Goal: Transaction & Acquisition: Purchase product/service

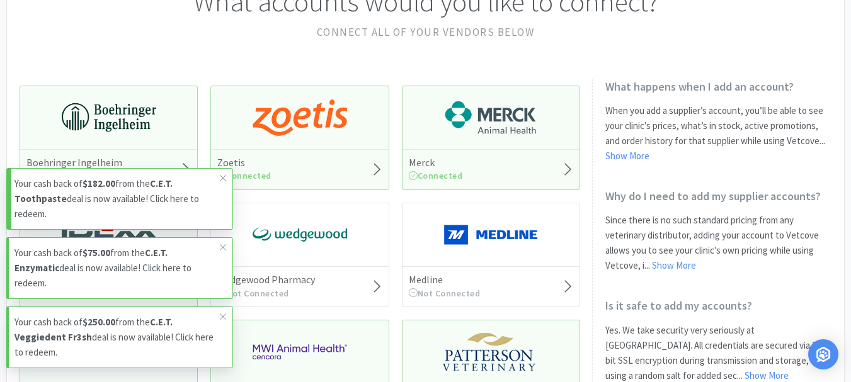
scroll to position [126, 0]
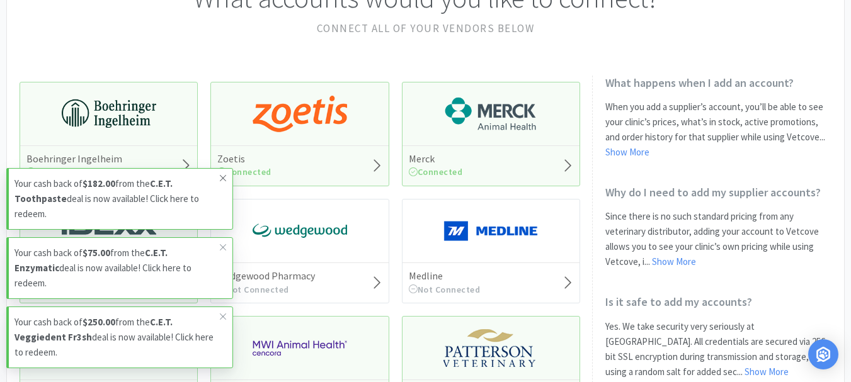
click at [224, 181] on icon at bounding box center [223, 178] width 6 height 6
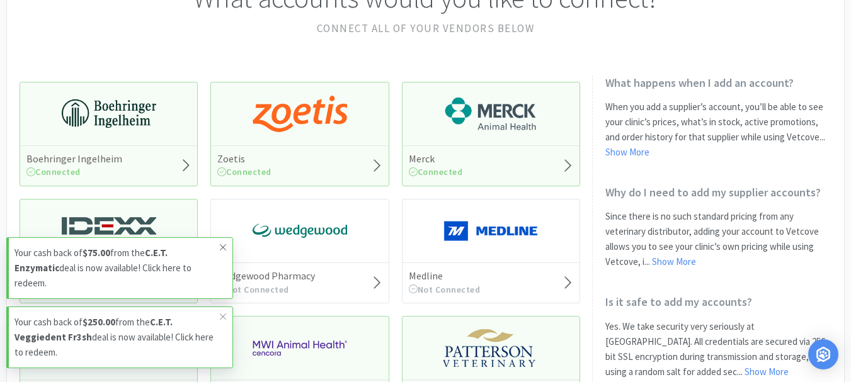
click at [221, 253] on icon at bounding box center [223, 248] width 8 height 10
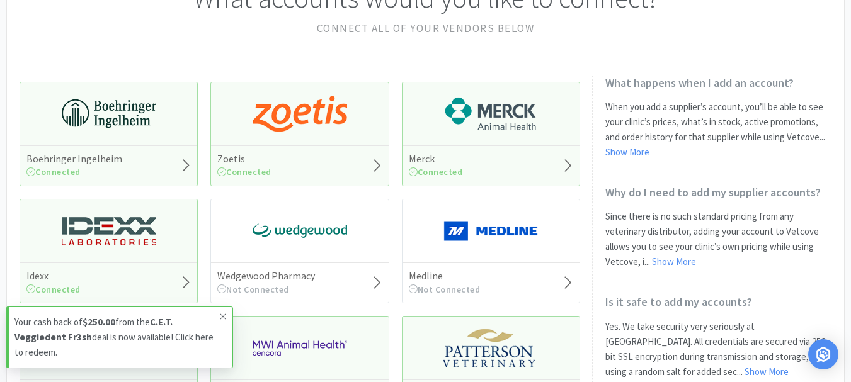
click at [219, 317] on icon at bounding box center [223, 317] width 8 height 10
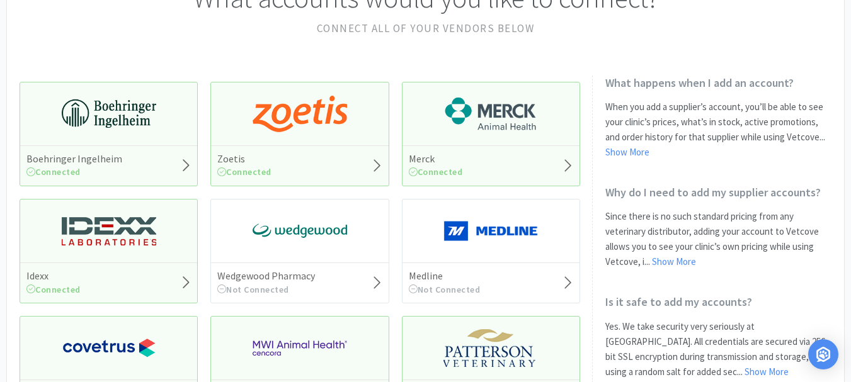
scroll to position [0, 0]
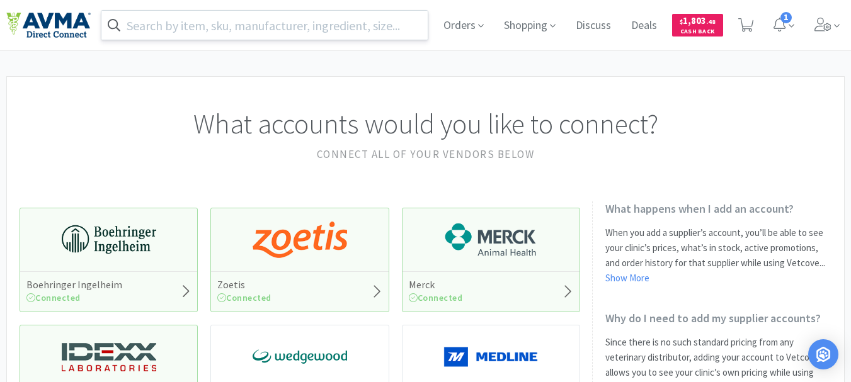
click at [335, 23] on input "text" at bounding box center [264, 25] width 326 height 29
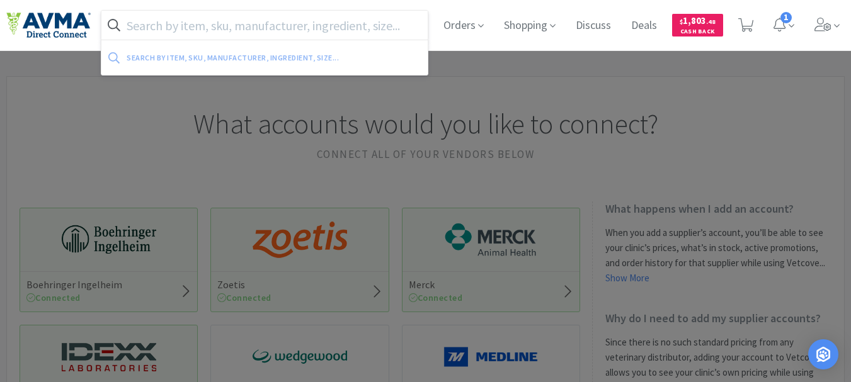
paste input "019280"
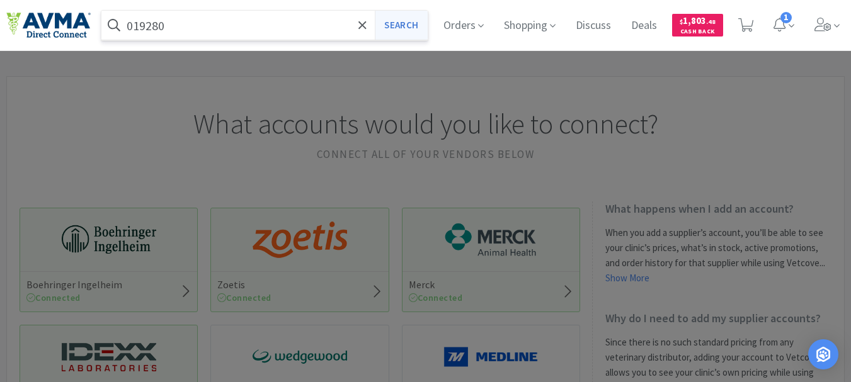
click at [406, 29] on button "Search" at bounding box center [401, 25] width 52 height 29
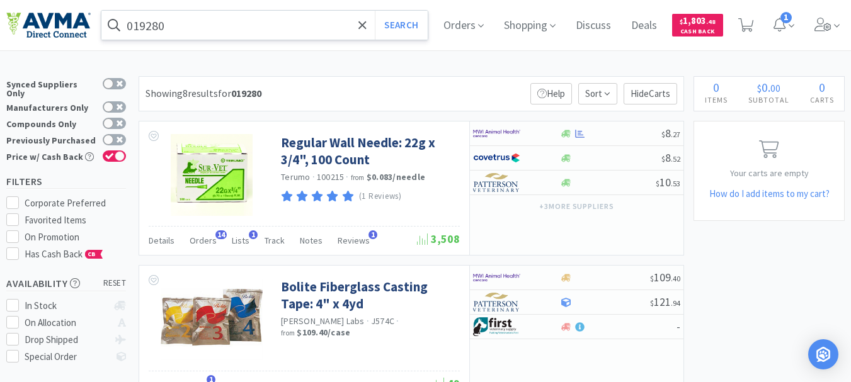
click at [188, 30] on input "019280" at bounding box center [264, 25] width 326 height 29
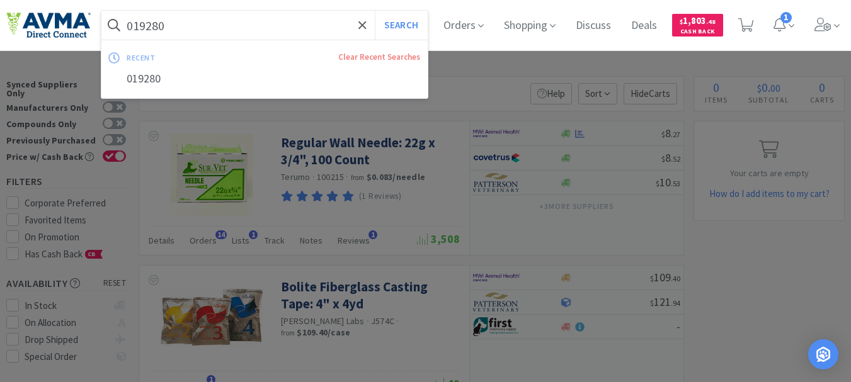
paste input "20857"
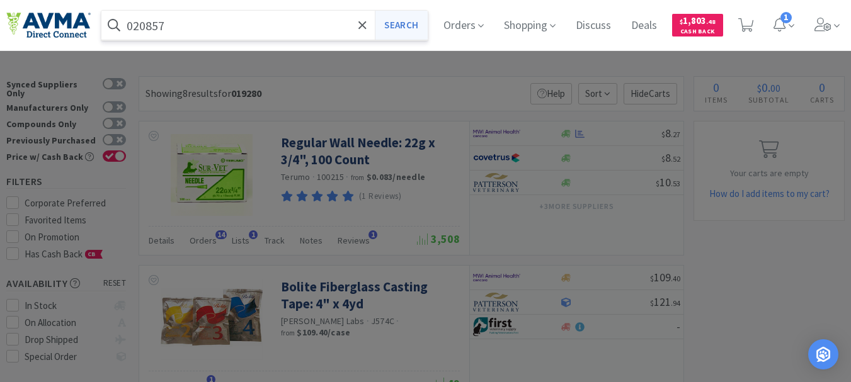
click at [403, 25] on button "Search" at bounding box center [401, 25] width 52 height 29
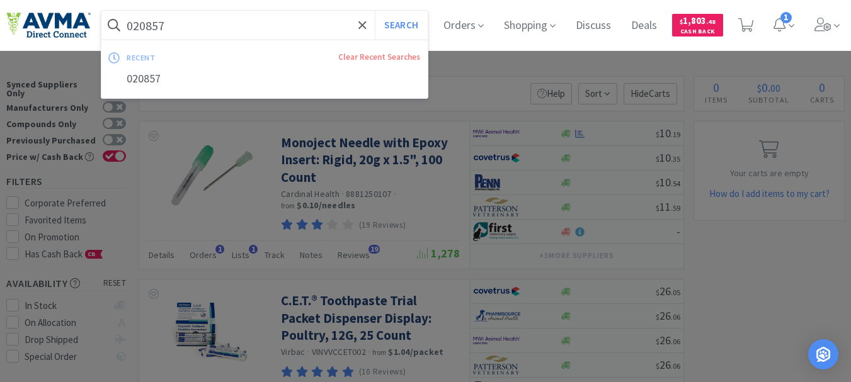
click at [204, 29] on input "020857" at bounding box center [264, 25] width 326 height 29
paste input "XL26036"
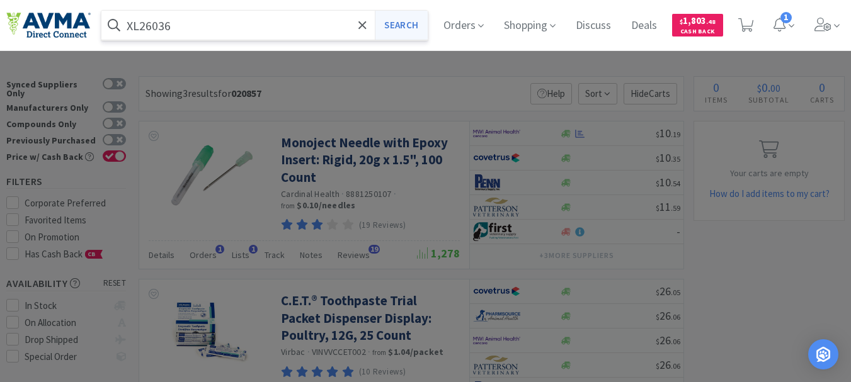
click at [409, 28] on button "Search" at bounding box center [401, 25] width 52 height 29
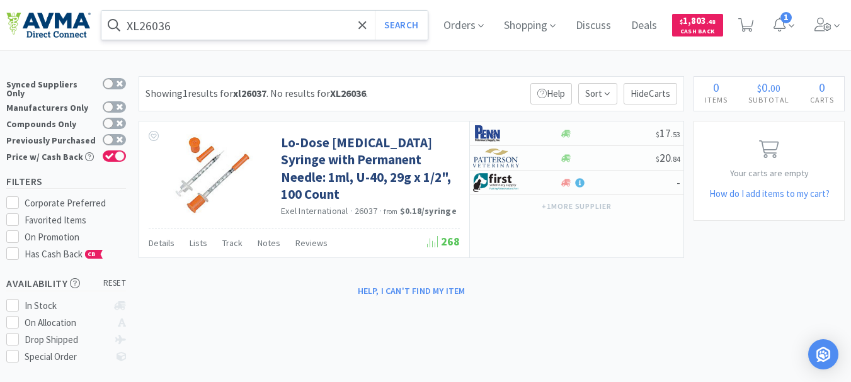
click at [214, 25] on input "XL26036" at bounding box center [264, 25] width 326 height 29
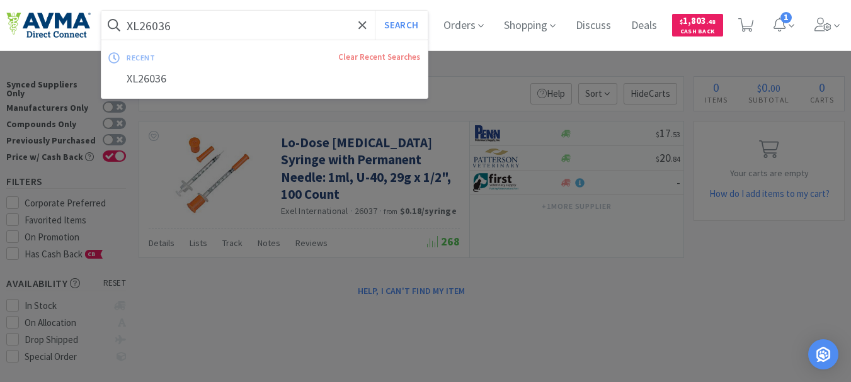
paste input "078946970"
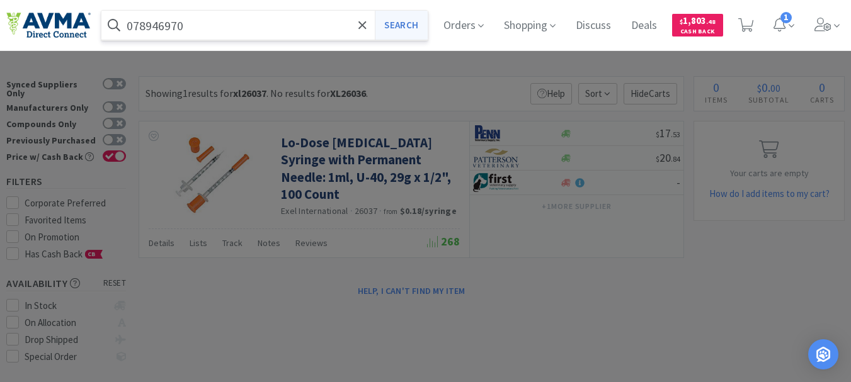
type input "078946970"
click at [407, 26] on button "Search" at bounding box center [401, 25] width 52 height 29
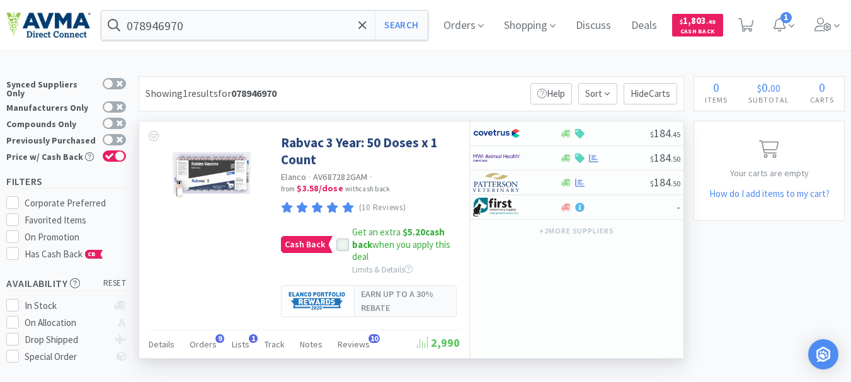
click at [343, 244] on icon at bounding box center [343, 245] width 8 height 6
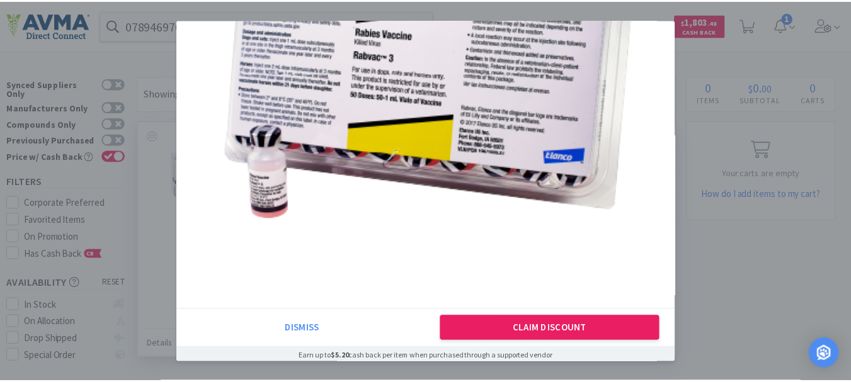
scroll to position [212, 0]
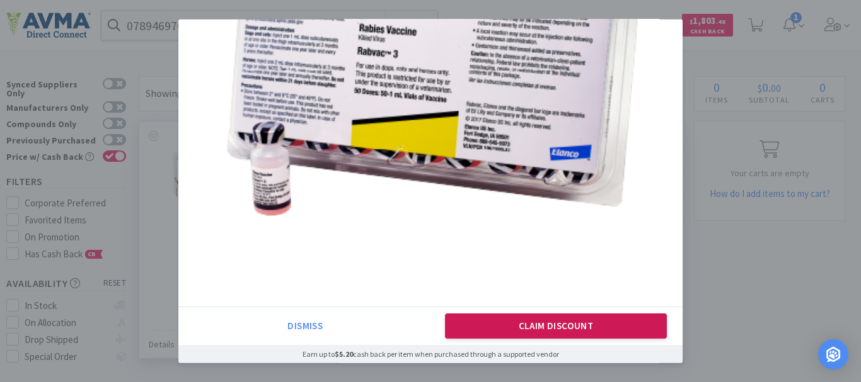
click at [545, 318] on button "Claim Discount" at bounding box center [556, 326] width 222 height 25
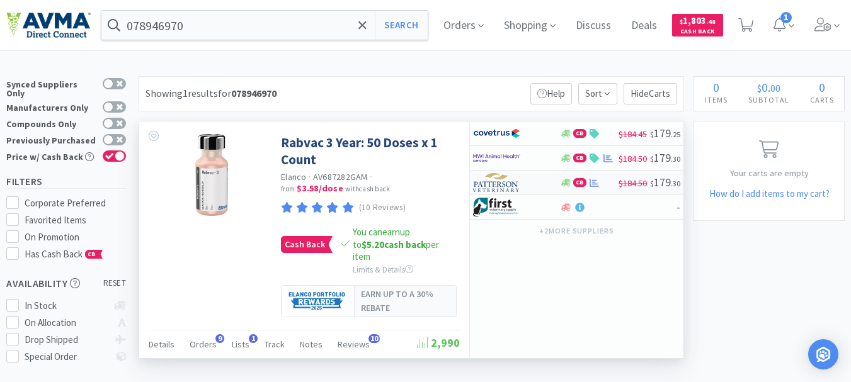
click at [490, 184] on img at bounding box center [496, 182] width 47 height 19
select select "1"
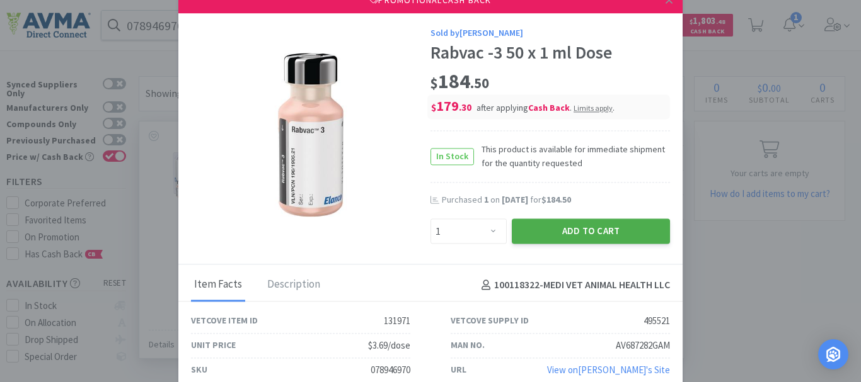
click at [577, 231] on button "Add to Cart" at bounding box center [591, 231] width 158 height 25
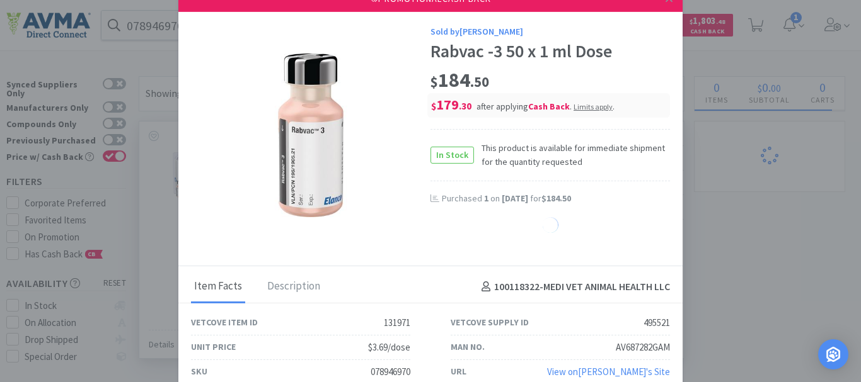
select select "1"
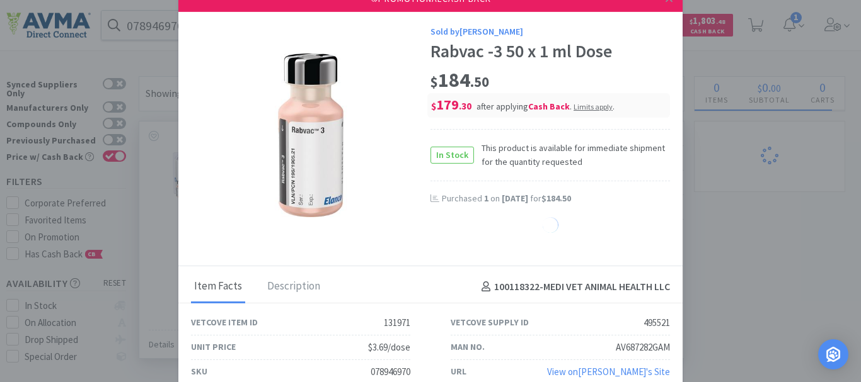
select select "1"
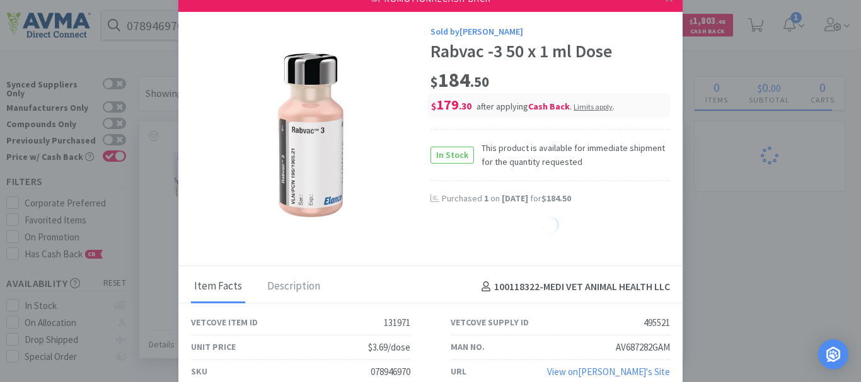
select select "1"
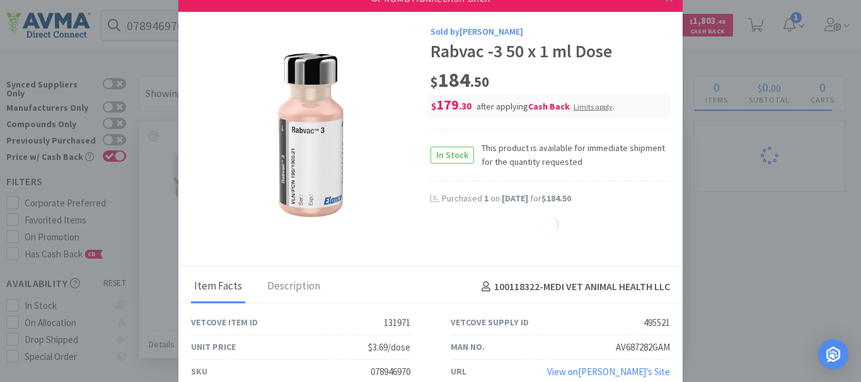
select select "1"
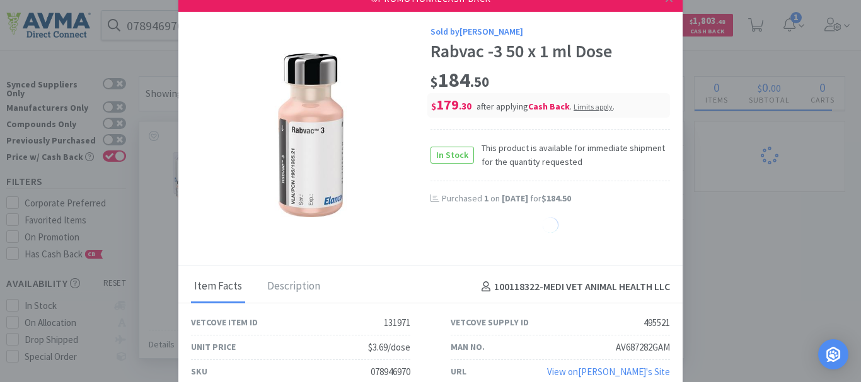
select select "1"
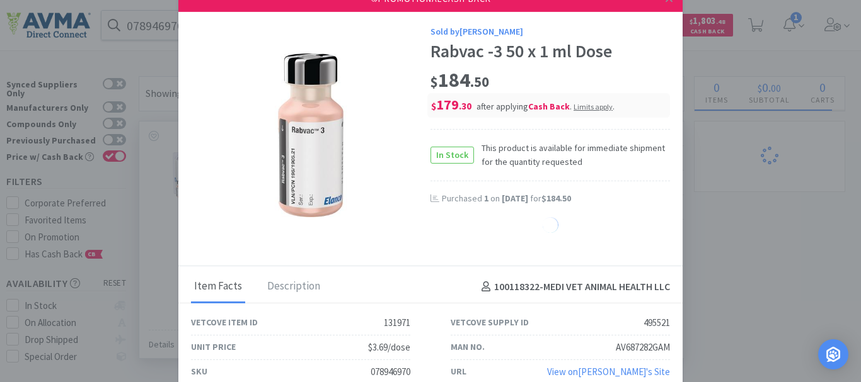
select select "1"
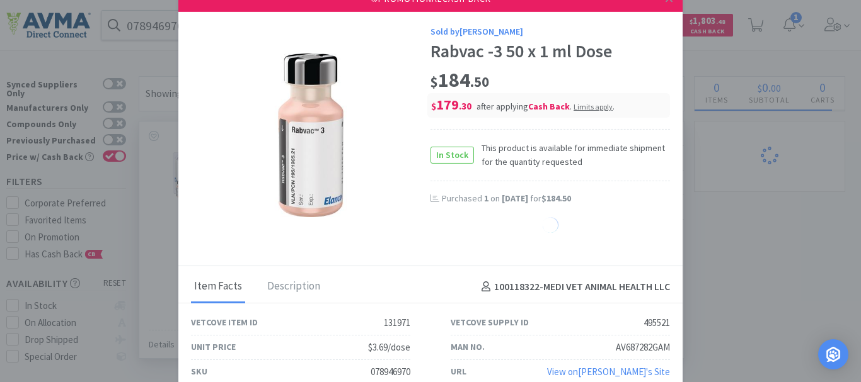
select select "1"
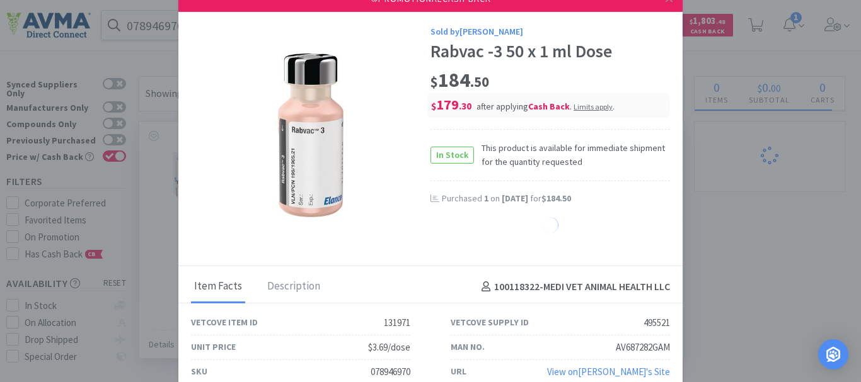
select select "1"
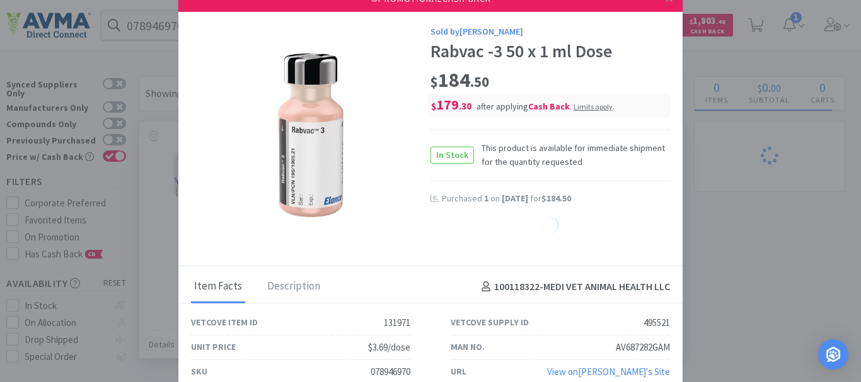
select select "1"
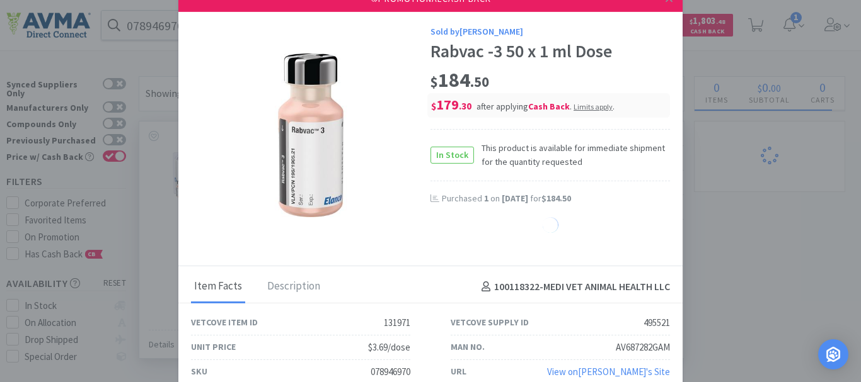
select select "1"
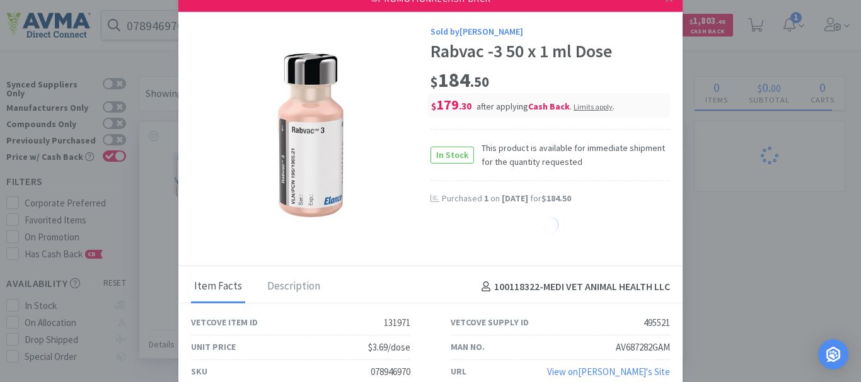
select select "1"
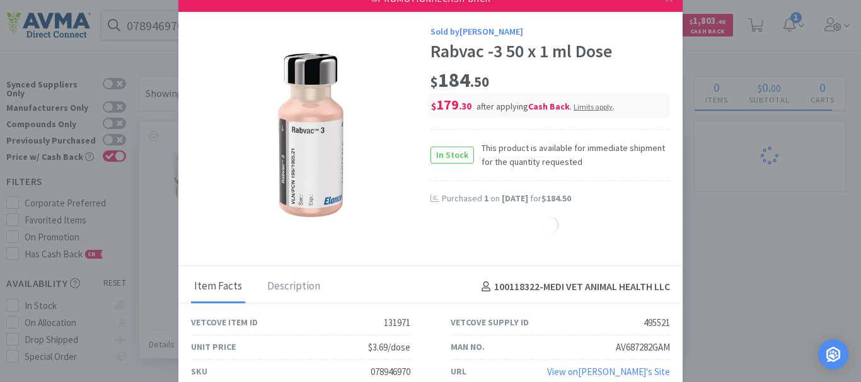
select select "1"
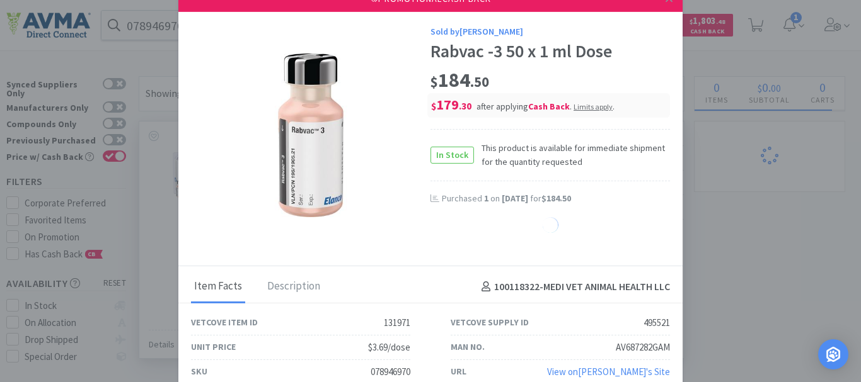
select select "1"
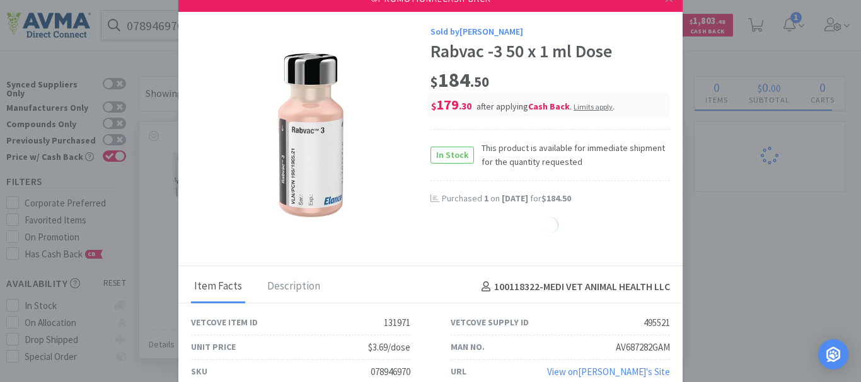
select select "1"
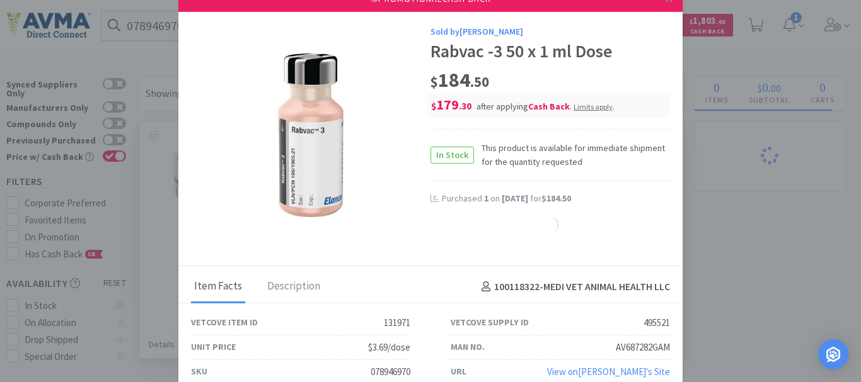
select select "1"
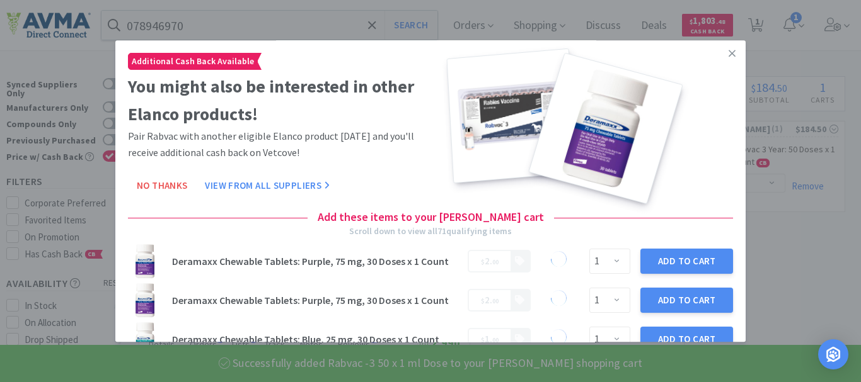
click at [728, 52] on icon at bounding box center [731, 53] width 7 height 11
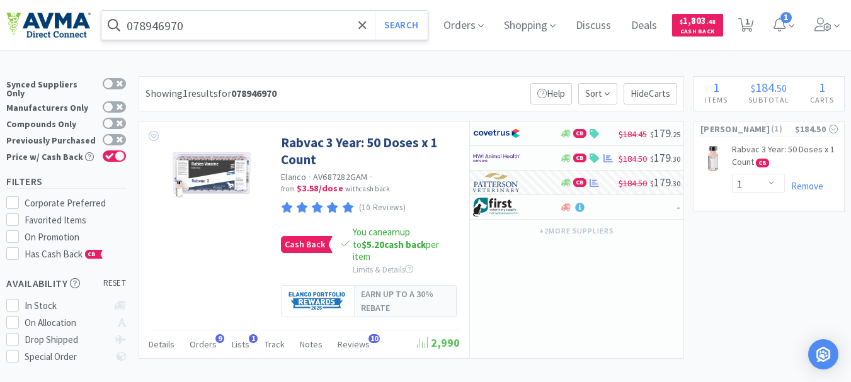
click at [243, 30] on input "078946970" at bounding box center [264, 25] width 326 height 29
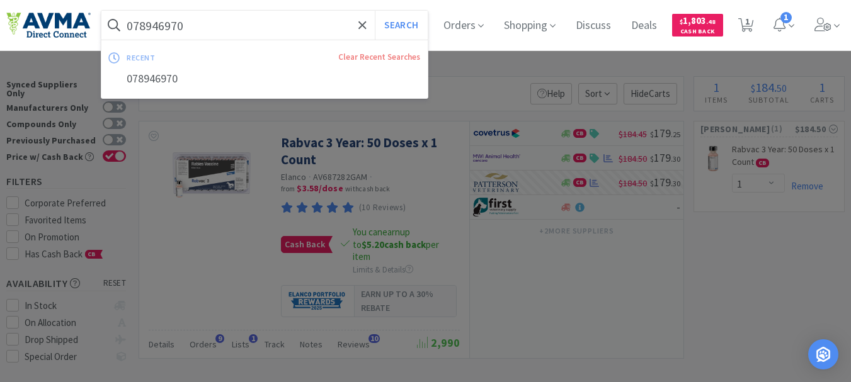
paste input "5867"
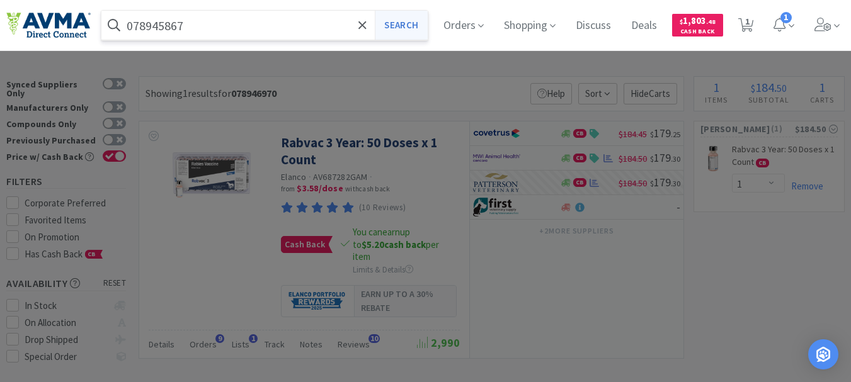
click at [410, 17] on button "Search" at bounding box center [401, 25] width 52 height 29
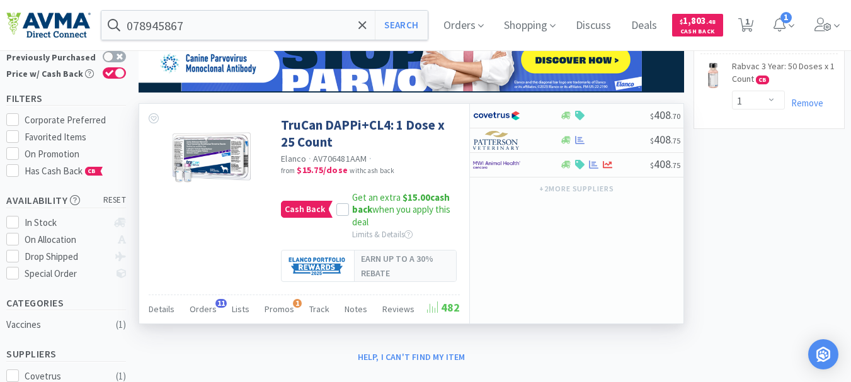
scroll to position [63, 0]
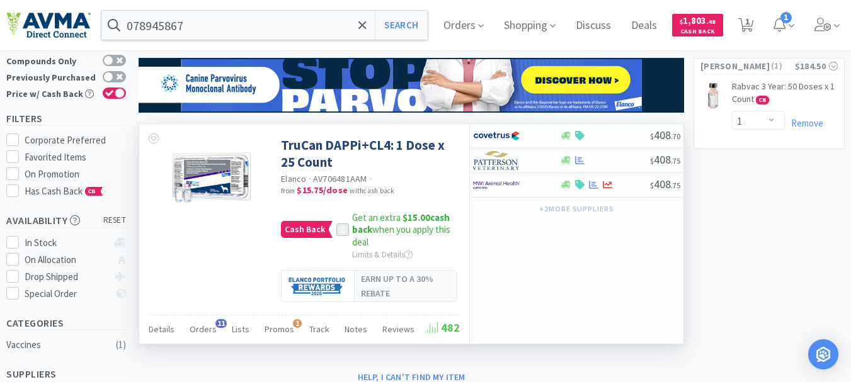
click at [338, 227] on icon at bounding box center [342, 230] width 9 height 9
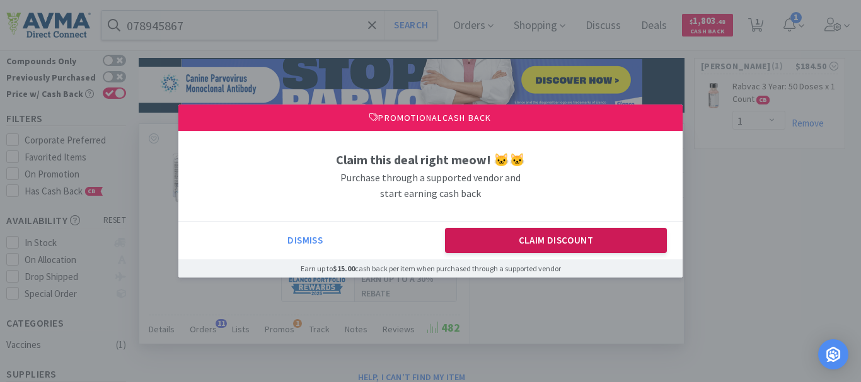
click at [529, 249] on button "Claim Discount" at bounding box center [556, 240] width 222 height 25
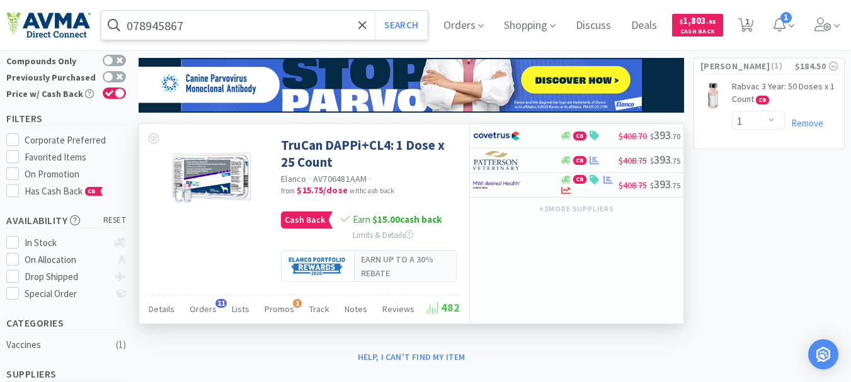
click at [253, 24] on input "078945867" at bounding box center [264, 25] width 326 height 29
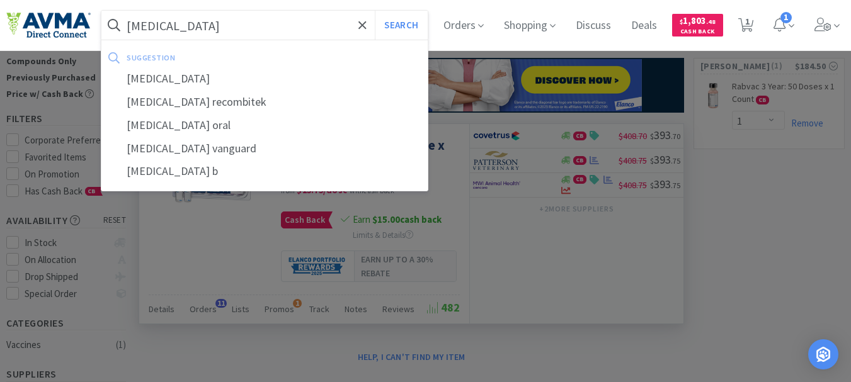
type input "[MEDICAL_DATA]"
click at [375, 11] on button "Search" at bounding box center [401, 25] width 52 height 29
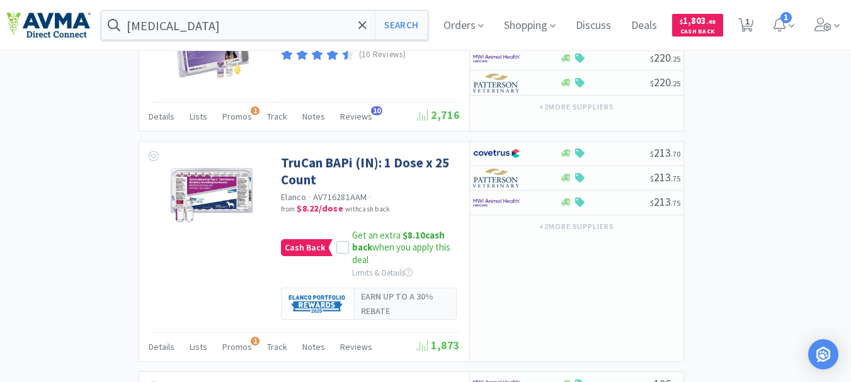
scroll to position [1827, 0]
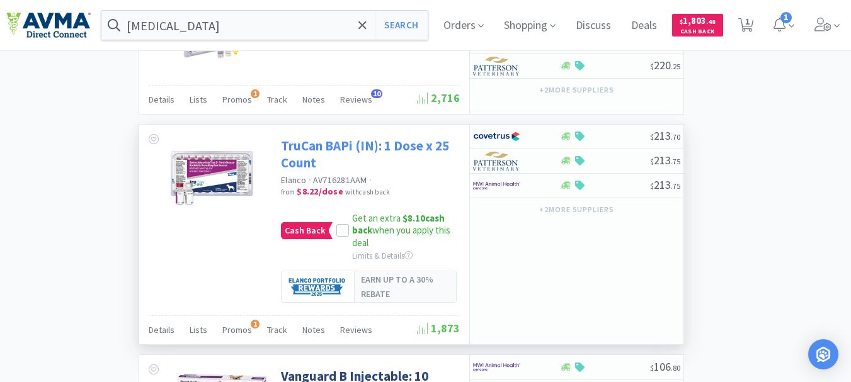
click at [370, 143] on link "TruCan BAPi (IN): 1 Dose x 25 Count" at bounding box center [369, 154] width 176 height 35
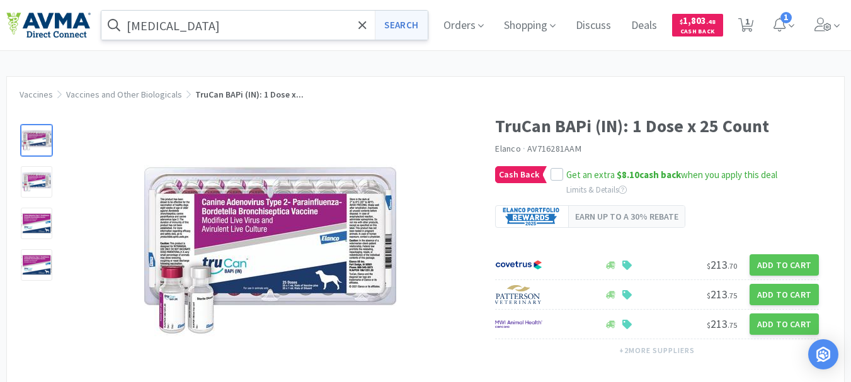
click at [404, 28] on button "Search" at bounding box center [401, 25] width 52 height 29
select select "1"
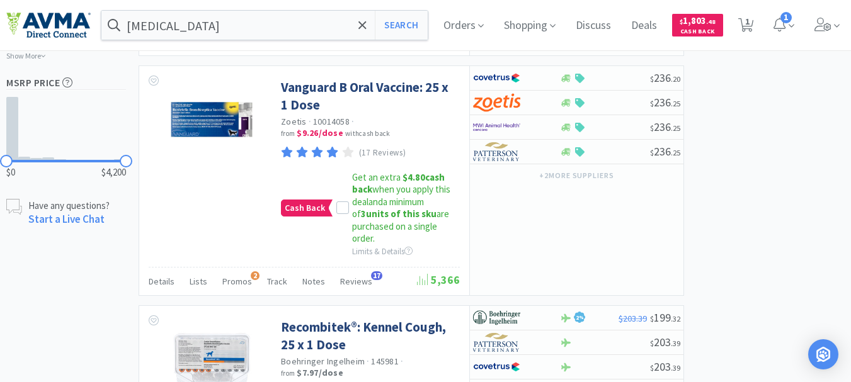
scroll to position [819, 0]
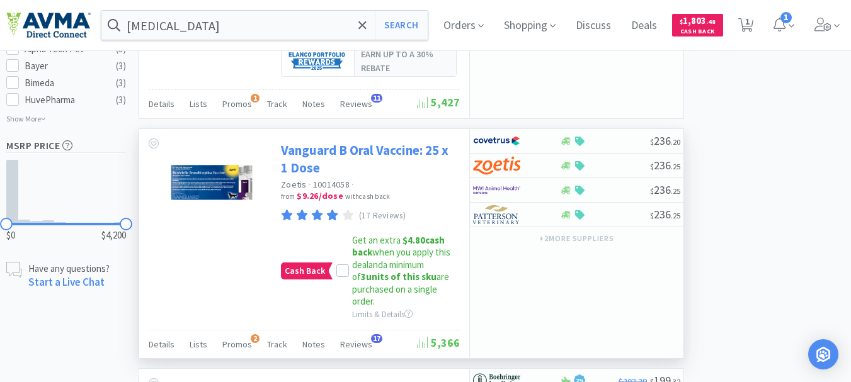
click at [353, 152] on link "Vanguard B Oral Vaccine: 25 x 1 Dose" at bounding box center [369, 159] width 176 height 35
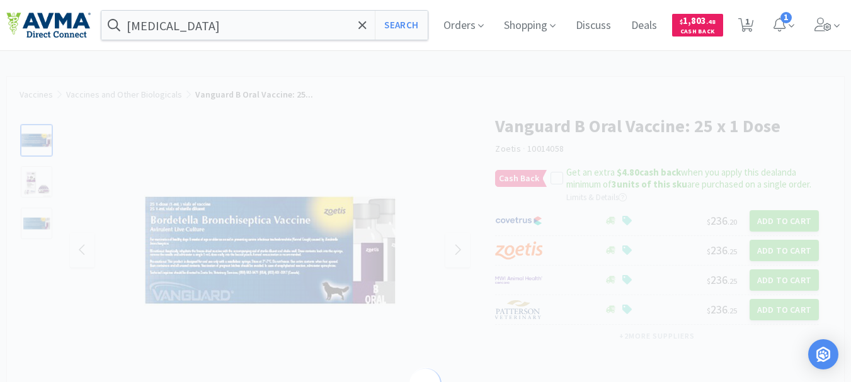
select select "174669"
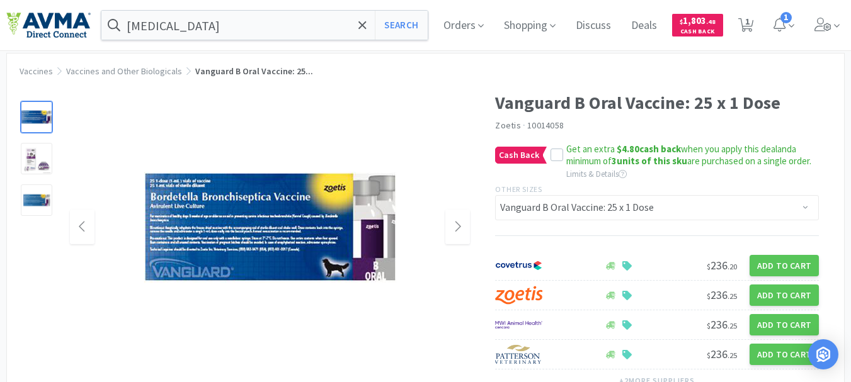
scroll to position [4, 0]
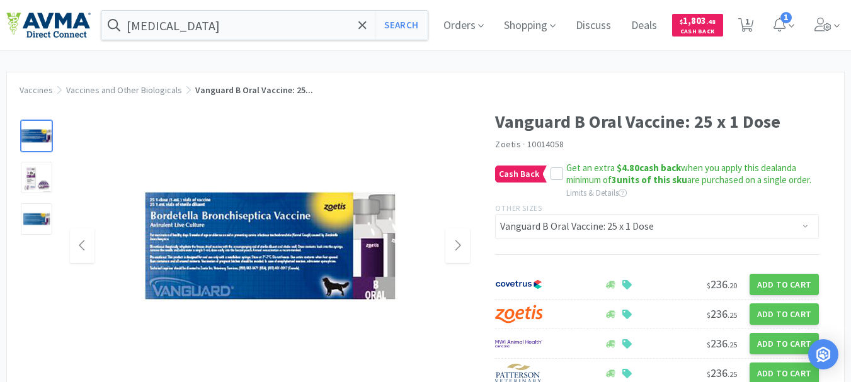
click at [287, 228] on img at bounding box center [270, 246] width 252 height 252
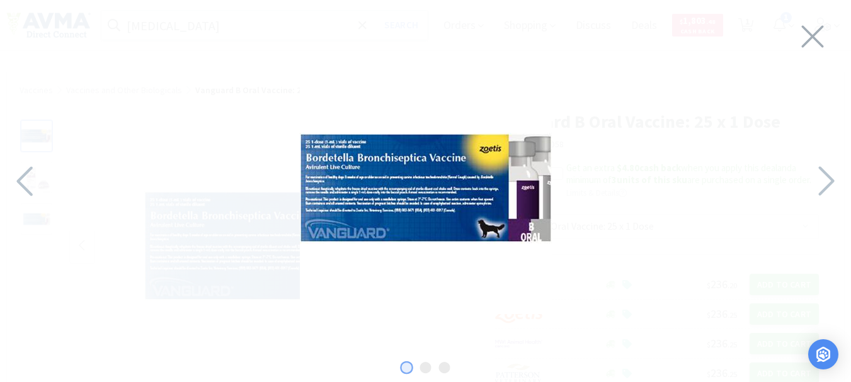
click at [340, 204] on img at bounding box center [426, 188] width 252 height 252
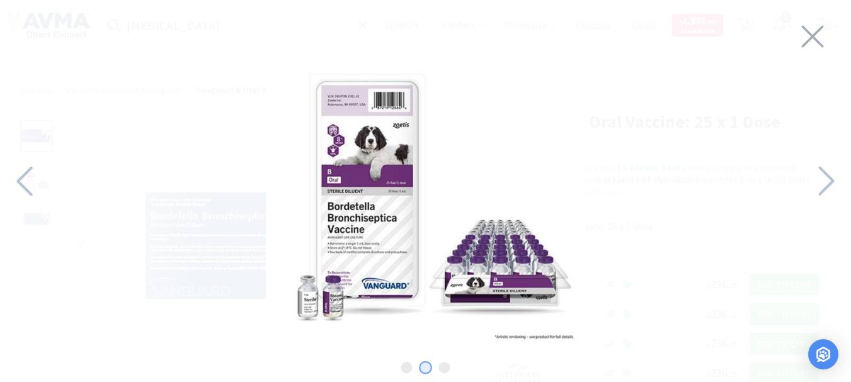
click at [358, 237] on img at bounding box center [425, 187] width 319 height 319
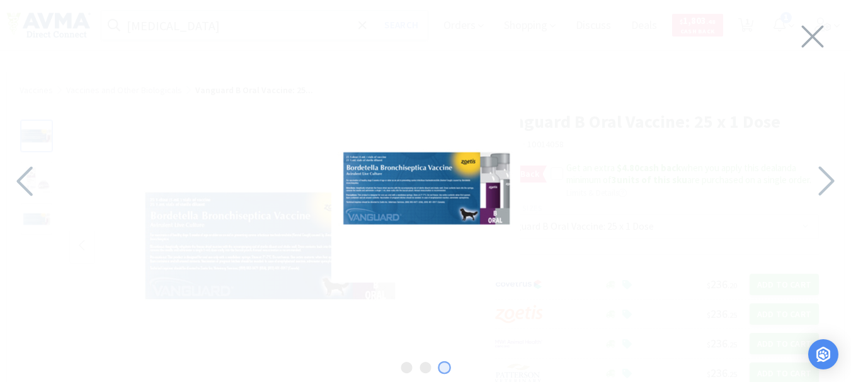
click at [357, 236] on img at bounding box center [425, 188] width 189 height 189
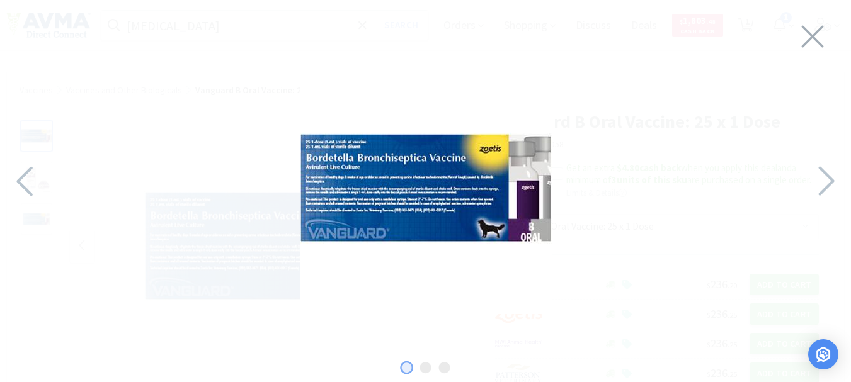
click at [356, 236] on img at bounding box center [426, 188] width 252 height 252
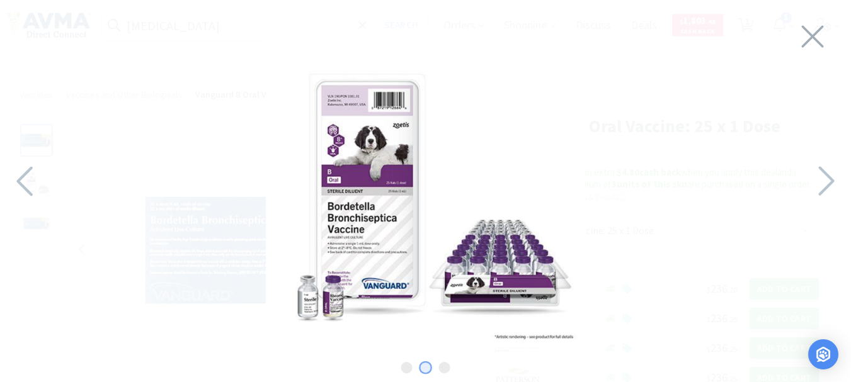
scroll to position [63, 0]
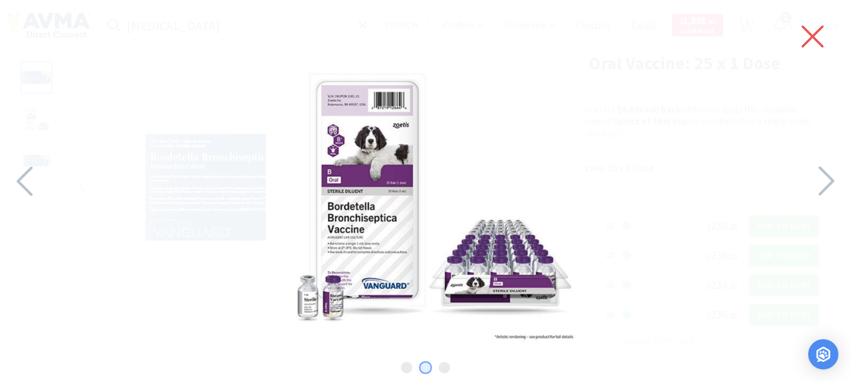
click at [812, 35] on icon at bounding box center [813, 37] width 22 height 22
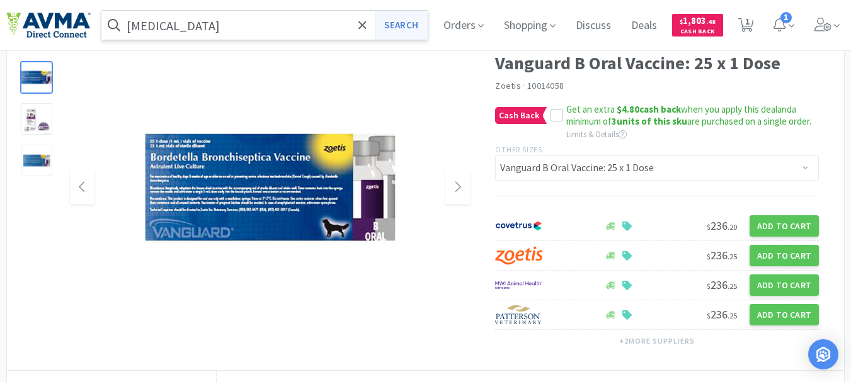
click at [404, 29] on button "Search" at bounding box center [401, 25] width 52 height 29
select select "1"
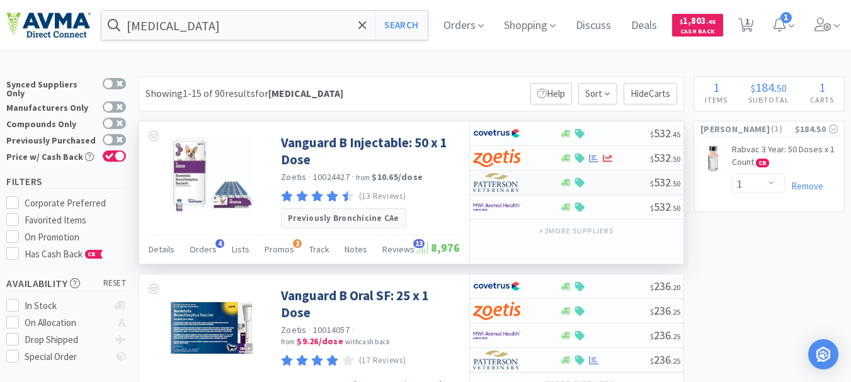
click at [506, 181] on img at bounding box center [496, 182] width 47 height 19
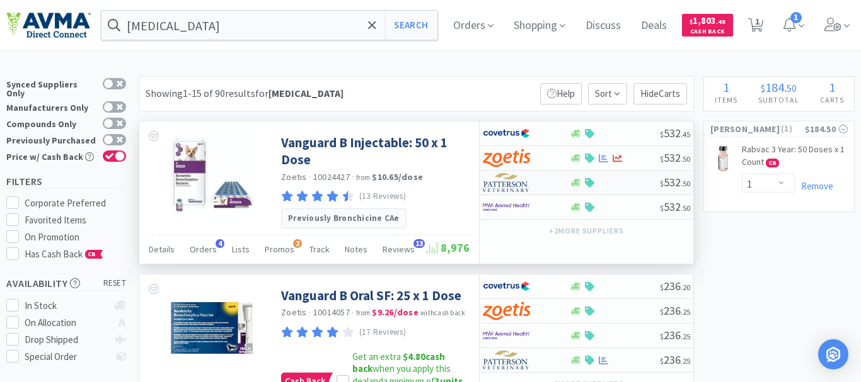
select select "1"
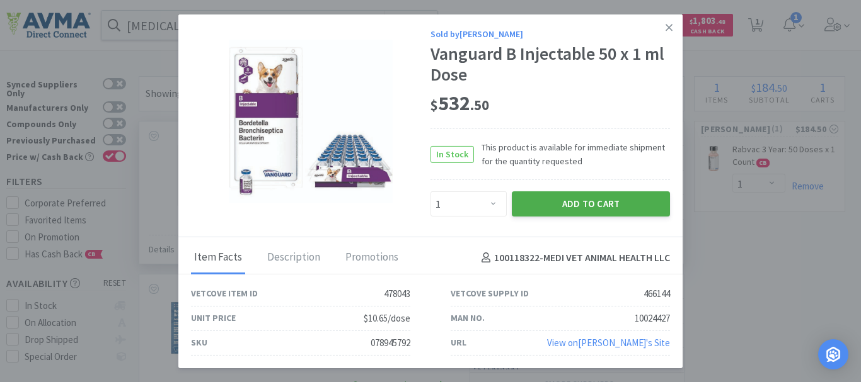
click at [592, 200] on button "Add to Cart" at bounding box center [591, 204] width 158 height 25
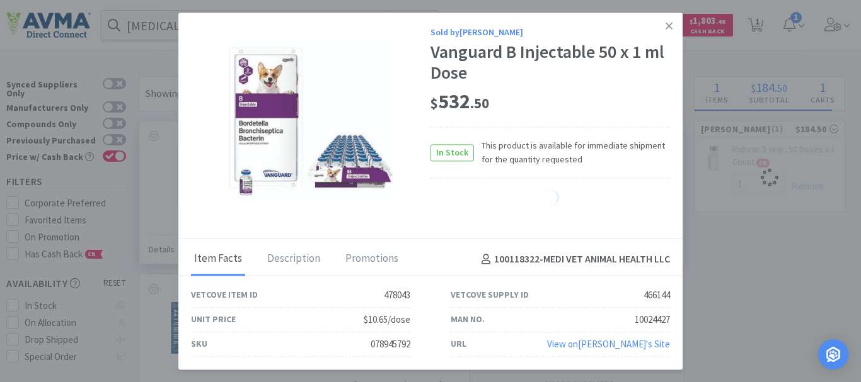
select select "1"
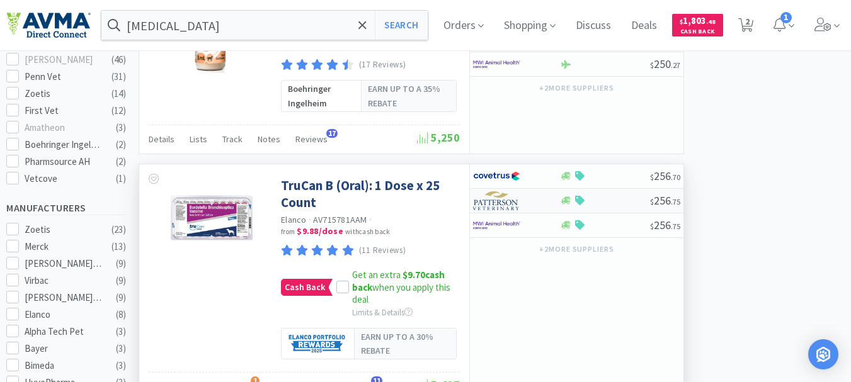
scroll to position [504, 0]
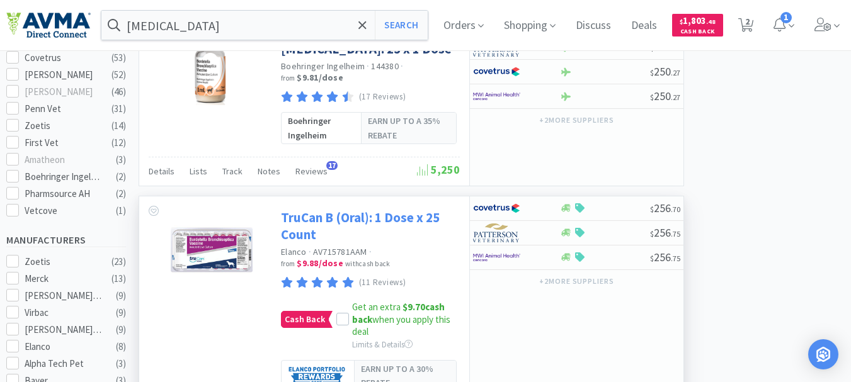
click at [380, 216] on link "TruCan B (Oral): 1 Dose x 25 Count" at bounding box center [369, 226] width 176 height 35
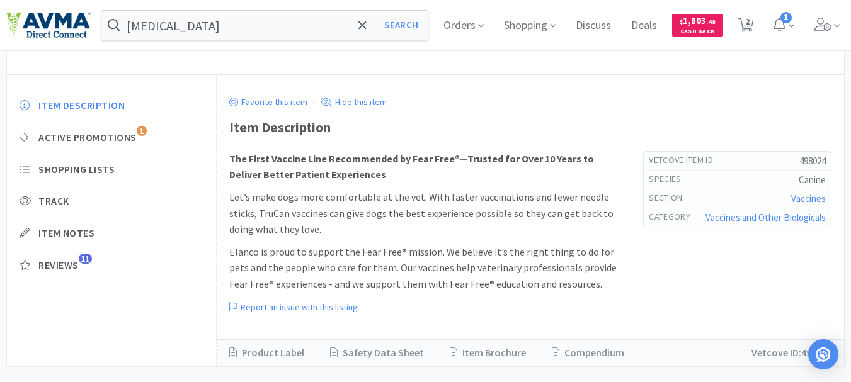
scroll to position [338, 0]
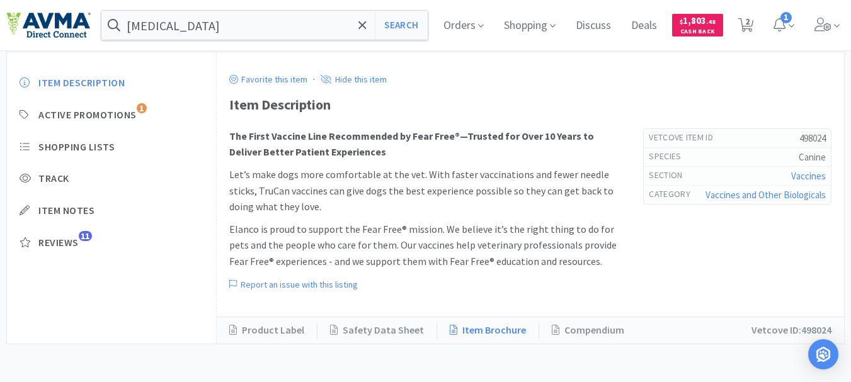
click at [471, 328] on link "Item Brochure" at bounding box center [488, 331] width 102 height 16
click at [261, 330] on link "Product Label" at bounding box center [273, 331] width 88 height 16
click at [391, 26] on button "Search" at bounding box center [401, 25] width 52 height 29
select select "1"
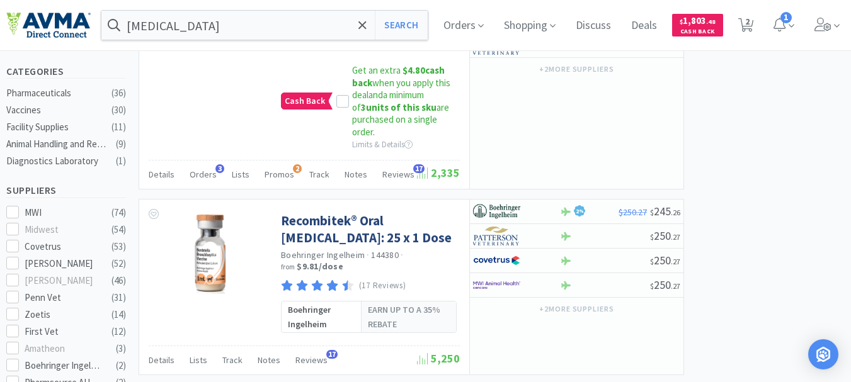
scroll to position [378, 0]
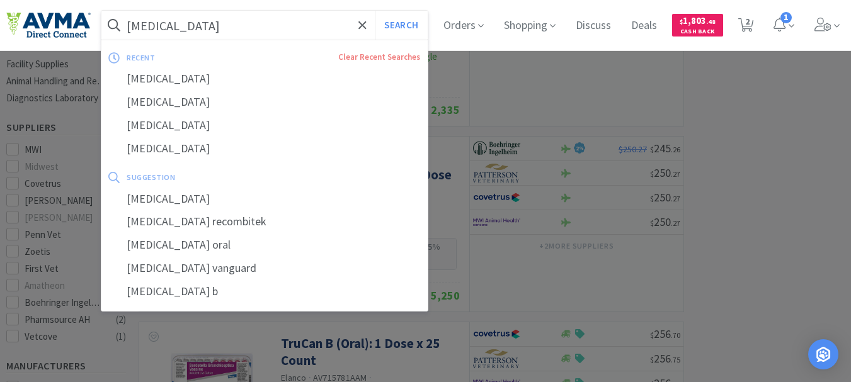
click at [224, 25] on input "[MEDICAL_DATA]" at bounding box center [264, 25] width 326 height 29
paste input "57517"
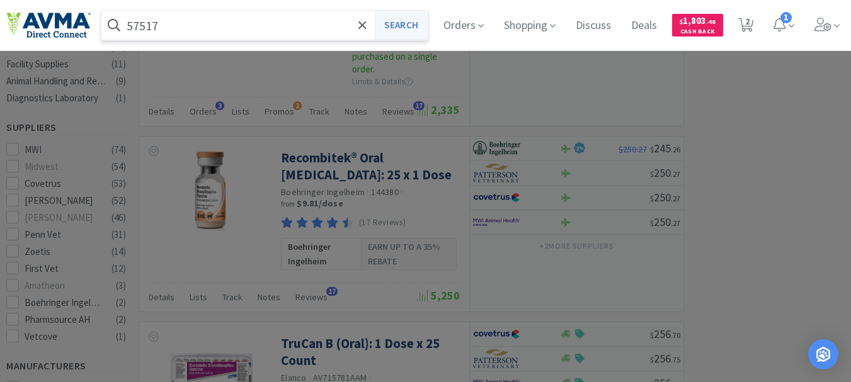
click at [413, 25] on button "Search" at bounding box center [401, 25] width 52 height 29
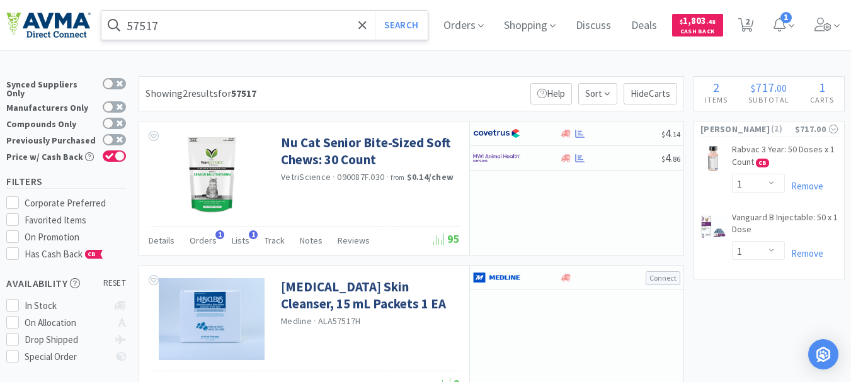
click at [178, 28] on input "57517" at bounding box center [264, 25] width 326 height 29
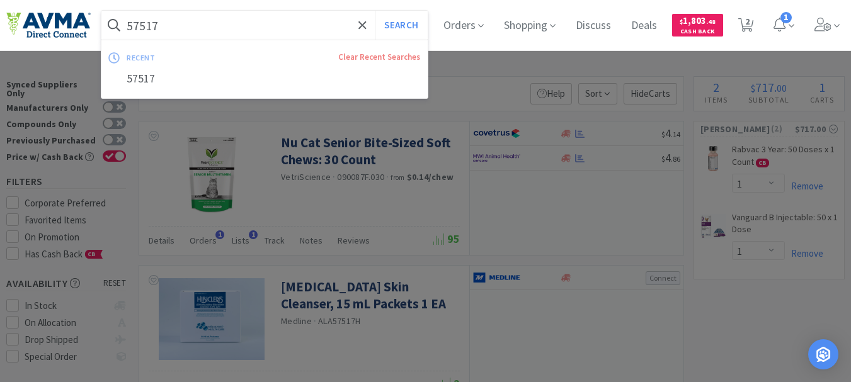
paste input "10256"
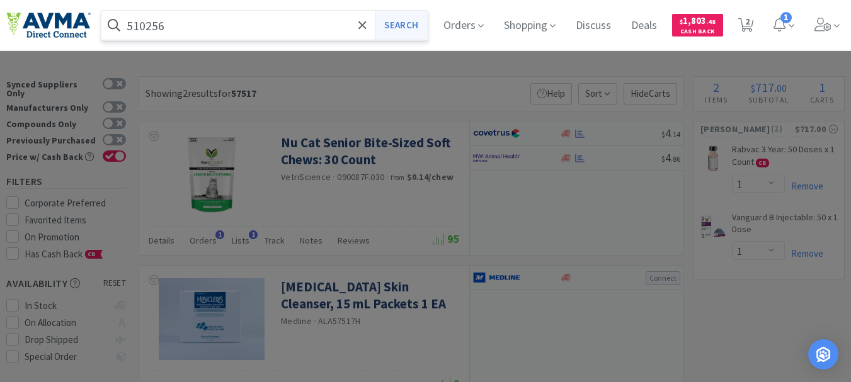
type input "510256"
click at [417, 23] on button "Search" at bounding box center [401, 25] width 52 height 29
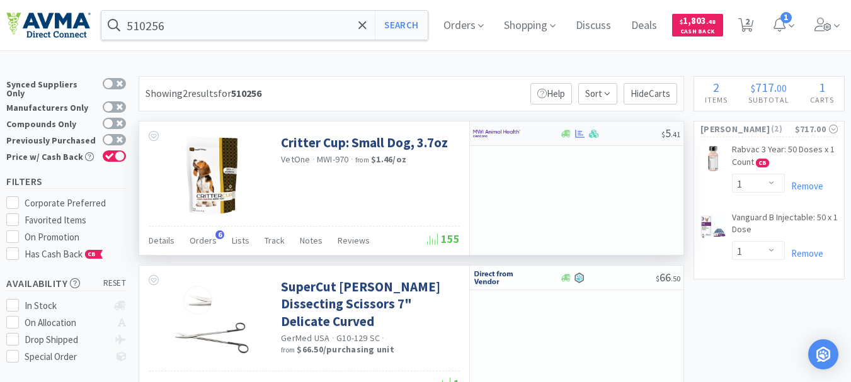
click at [489, 131] on img at bounding box center [496, 133] width 47 height 19
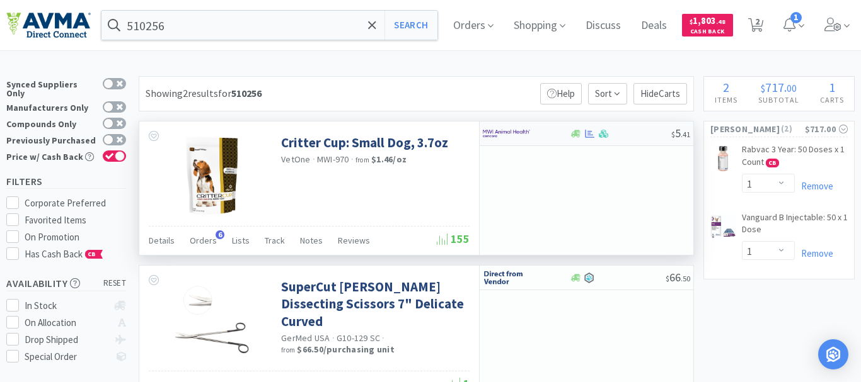
select select "1"
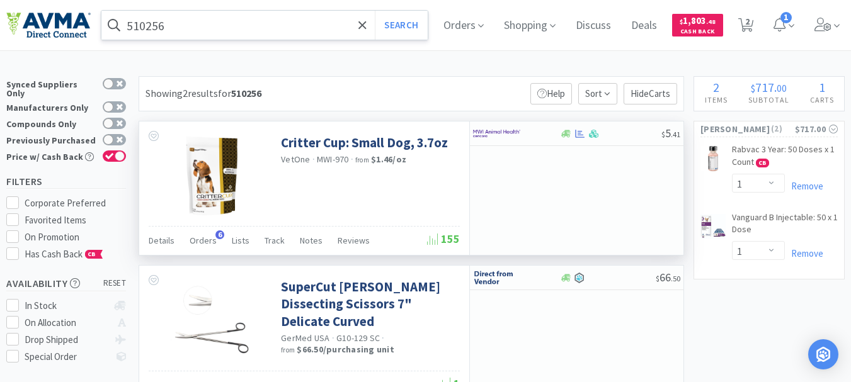
click at [244, 16] on input "510256" at bounding box center [264, 25] width 326 height 29
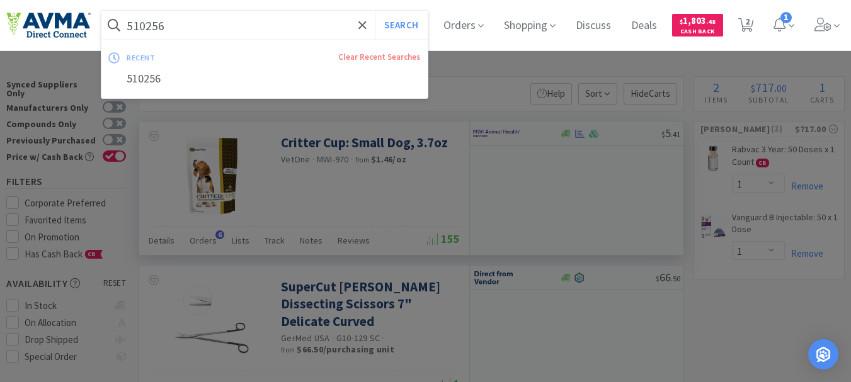
paste input "078088541"
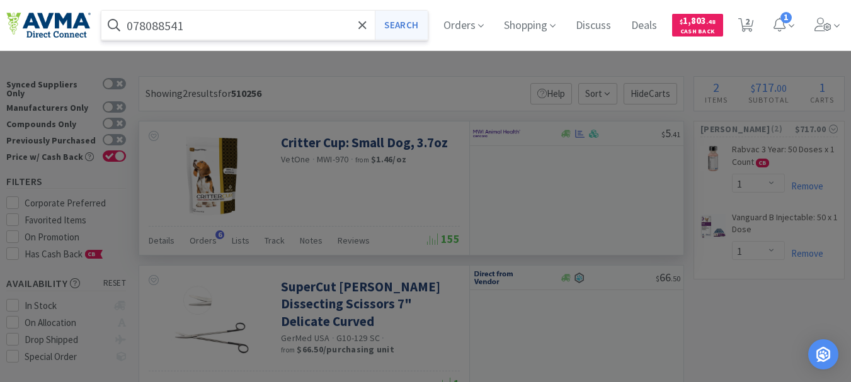
click at [420, 26] on button "Search" at bounding box center [401, 25] width 52 height 29
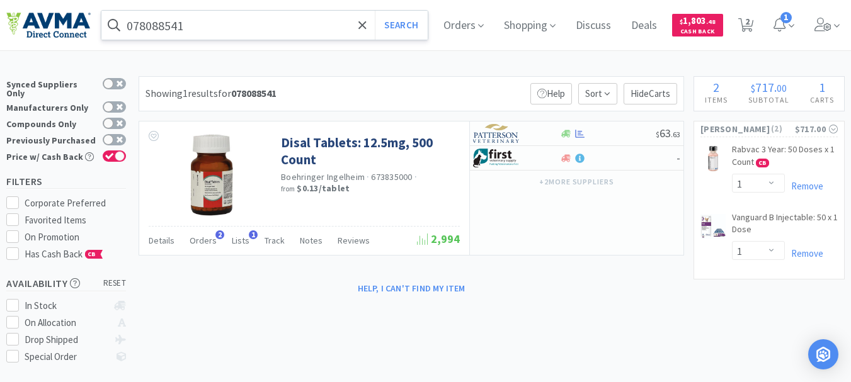
click at [199, 24] on input "078088541" at bounding box center [264, 25] width 326 height 29
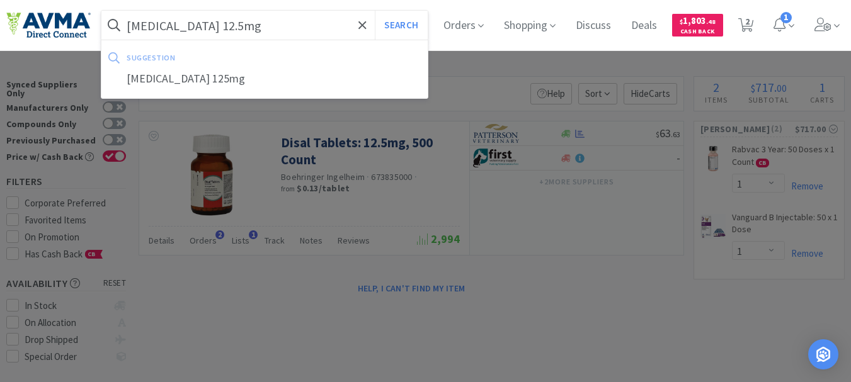
type input "[MEDICAL_DATA] 12.5mg"
click at [375, 11] on button "Search" at bounding box center [401, 25] width 52 height 29
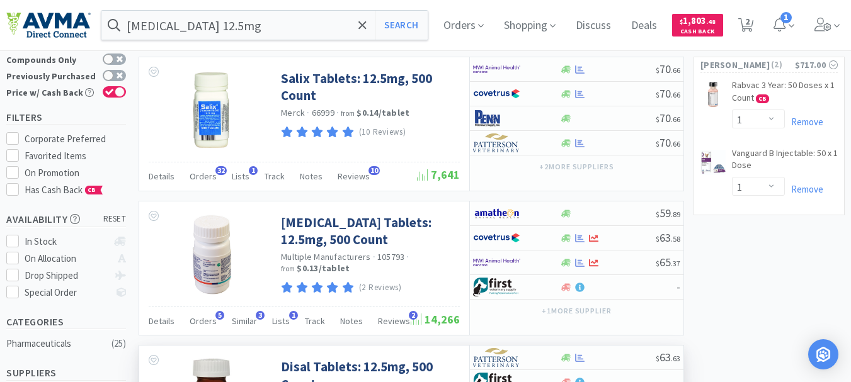
scroll to position [63, 0]
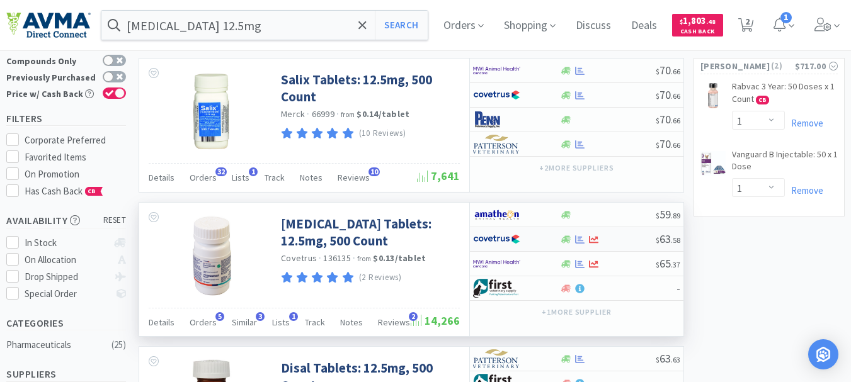
click at [489, 234] on img at bounding box center [496, 239] width 47 height 19
select select "1"
click at [304, 28] on input "[MEDICAL_DATA] 12.5mg" at bounding box center [264, 25] width 326 height 29
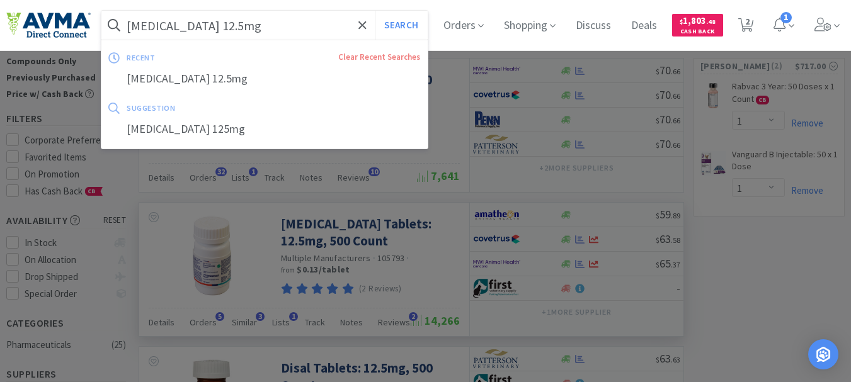
paste input "021870"
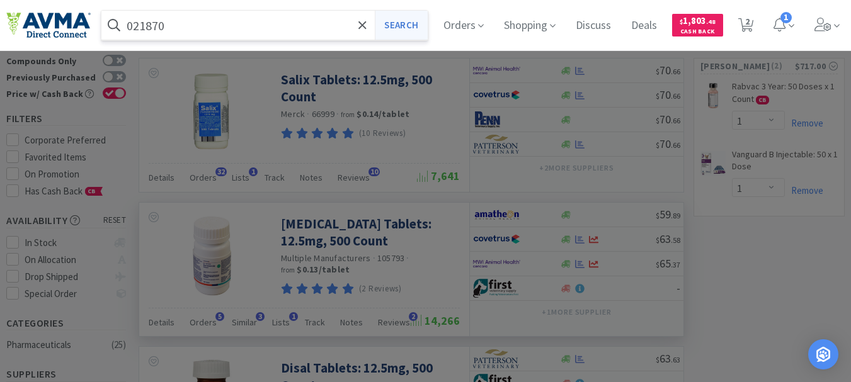
type input "021870"
click at [398, 20] on button "Search" at bounding box center [401, 25] width 52 height 29
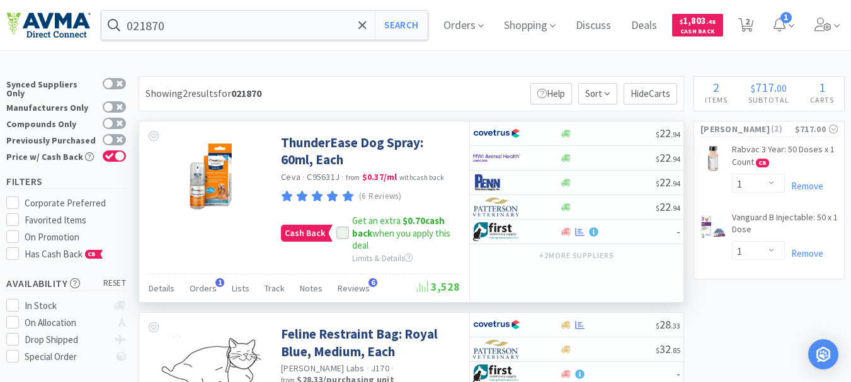
click at [339, 235] on icon at bounding box center [343, 234] width 8 height 6
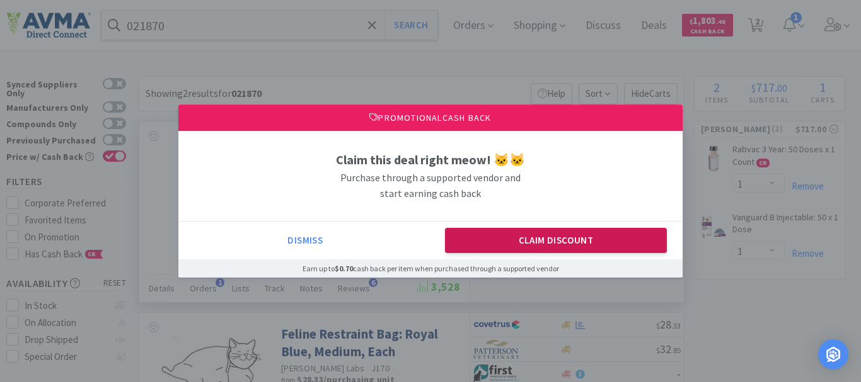
click at [488, 247] on button "Claim Discount" at bounding box center [556, 240] width 222 height 25
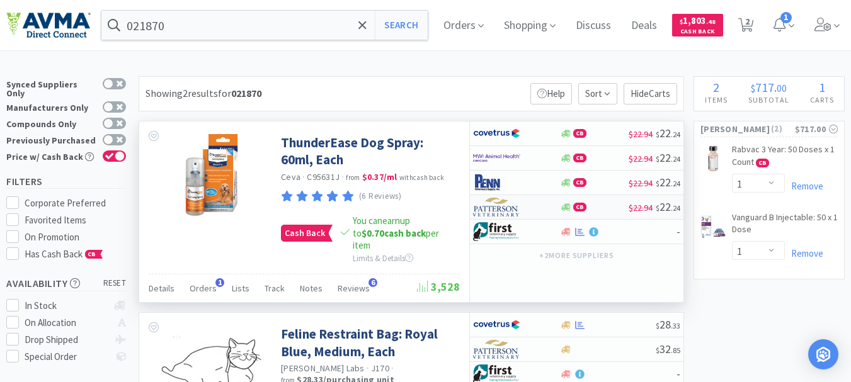
click at [490, 204] on img at bounding box center [496, 207] width 47 height 19
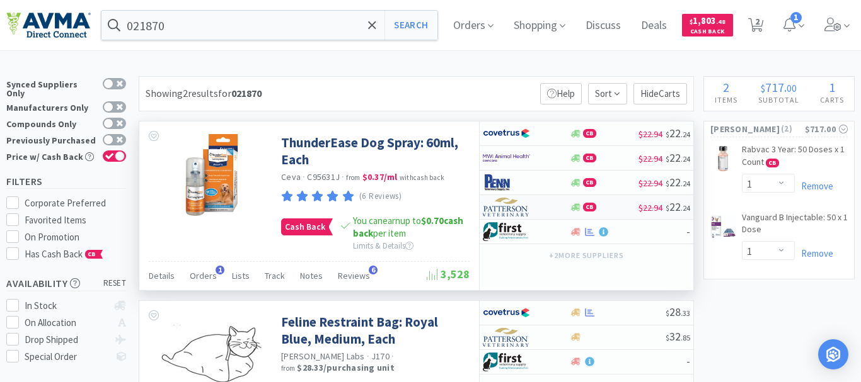
select select "1"
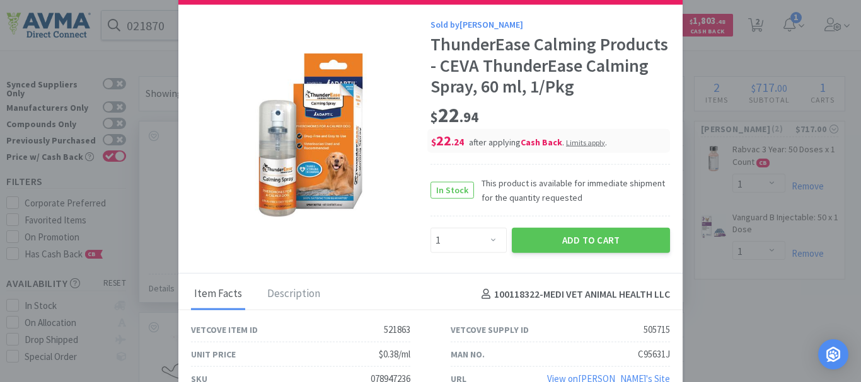
click at [393, 377] on div "078947236" at bounding box center [390, 379] width 40 height 15
copy div "078947236"
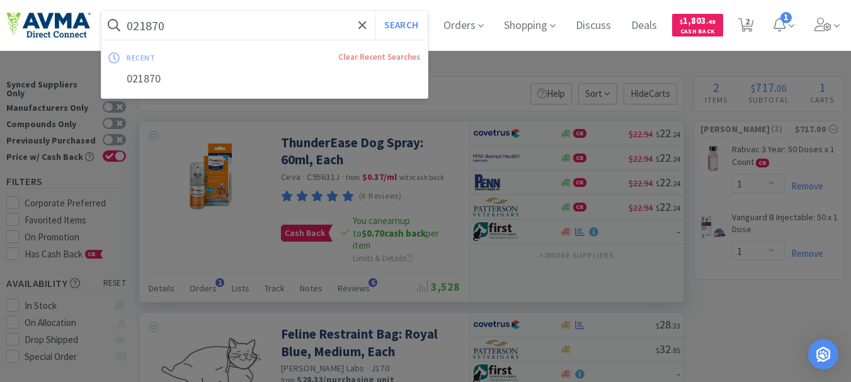
click at [283, 26] on input "021870" at bounding box center [264, 25] width 326 height 29
paste input "55531"
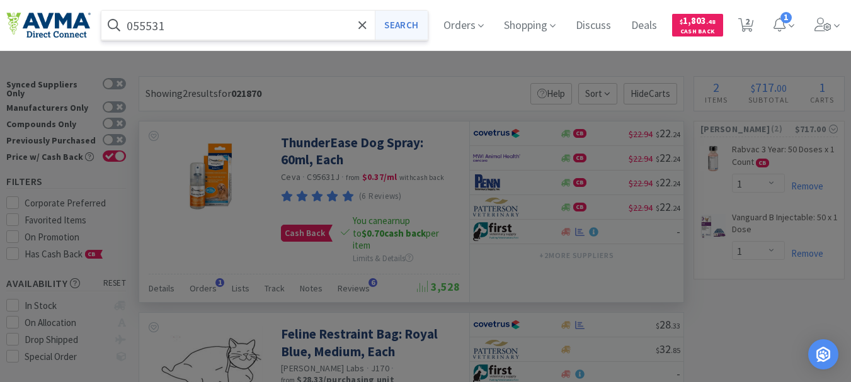
click at [420, 22] on button "Search" at bounding box center [401, 25] width 52 height 29
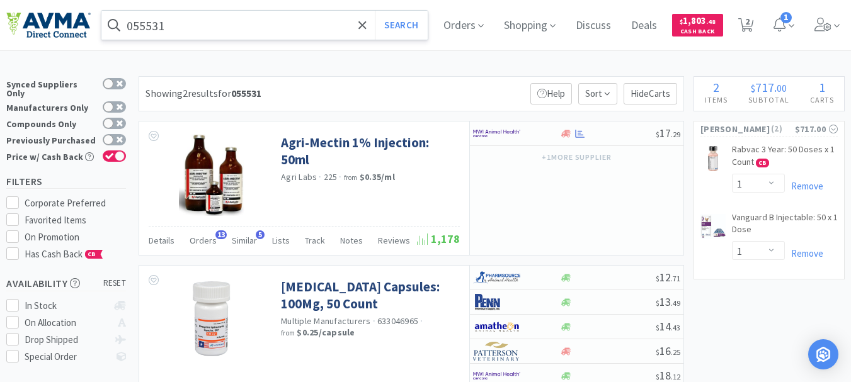
click at [264, 25] on input "055531" at bounding box center [264, 25] width 326 height 29
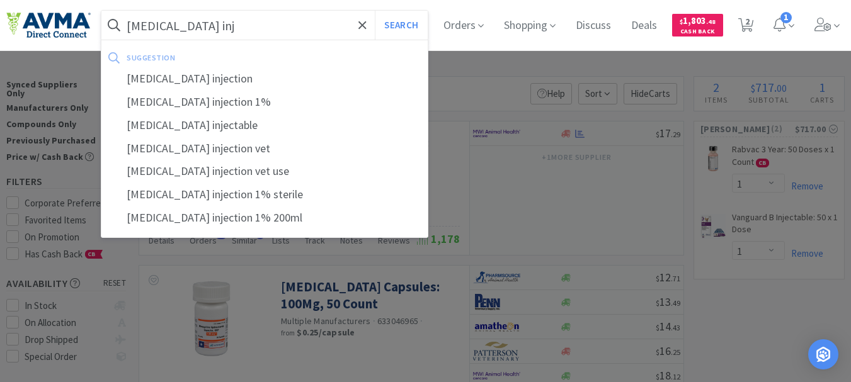
click at [198, 74] on div "[MEDICAL_DATA] injection" at bounding box center [264, 78] width 326 height 23
type input "[MEDICAL_DATA] injection"
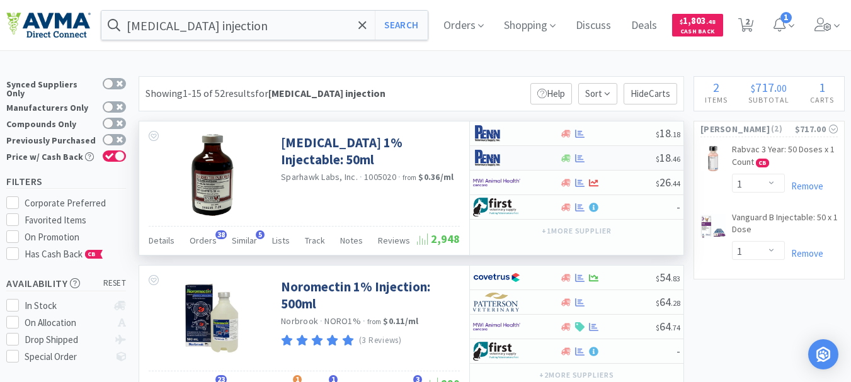
click at [492, 161] on img at bounding box center [496, 158] width 47 height 19
select select "1"
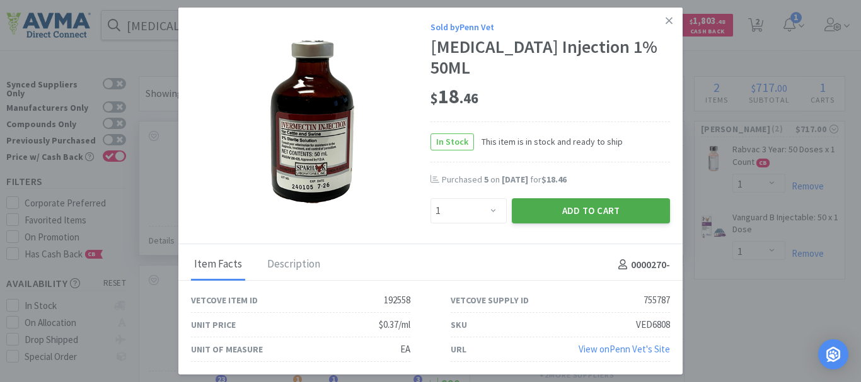
click at [609, 202] on button "Add to Cart" at bounding box center [591, 210] width 158 height 25
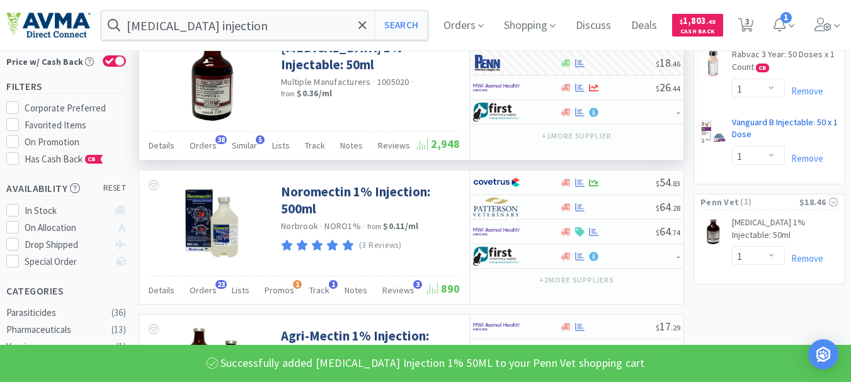
scroll to position [126, 0]
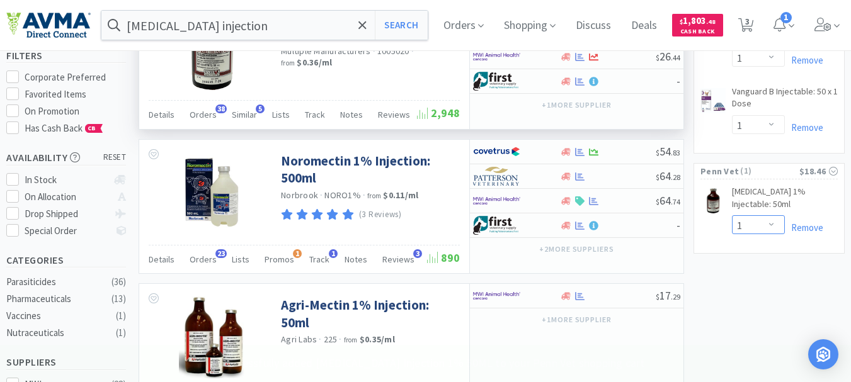
click at [773, 221] on select "Enter Quantity 1 2 3 4 5 6 7 8 9 10 11 12 13 14 15 16 17 18 19 20 Enter Quantity" at bounding box center [758, 224] width 53 height 19
click at [732, 215] on select "Enter Quantity 1 2 3 4 5 6 7 8 9 10 11 12 13 14 15 16 17 18 19 20 Enter Quantity" at bounding box center [758, 224] width 53 height 19
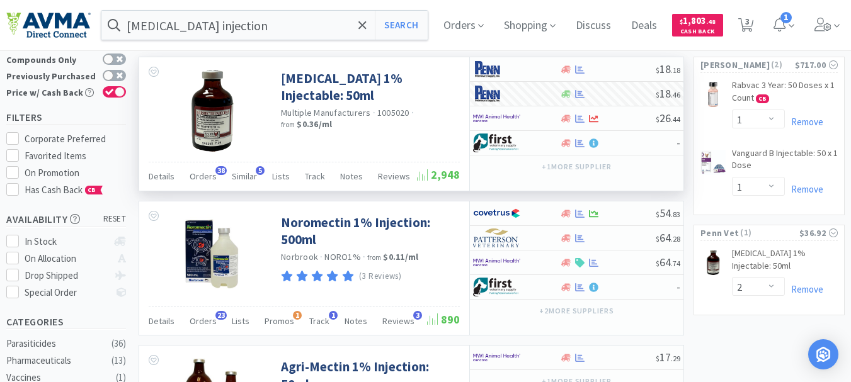
scroll to position [63, 0]
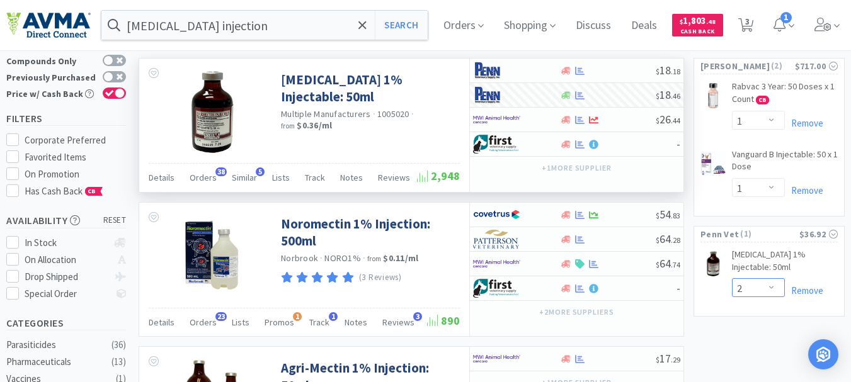
click at [774, 287] on select "Enter Quantity 1 2 3 4 5 6 7 8 9 10 11 12 13 14 15 16 17 18 19 20 Enter Quantity" at bounding box center [758, 287] width 53 height 19
click at [732, 278] on select "Enter Quantity 1 2 3 4 5 6 7 8 9 10 11 12 13 14 15 16 17 18 19 20 Enter Quantity" at bounding box center [758, 287] width 53 height 19
select select "4"
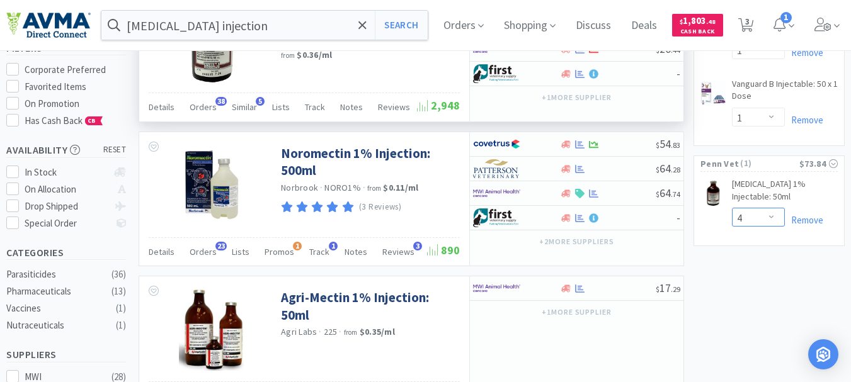
scroll to position [126, 0]
